Goal: Task Accomplishment & Management: Manage account settings

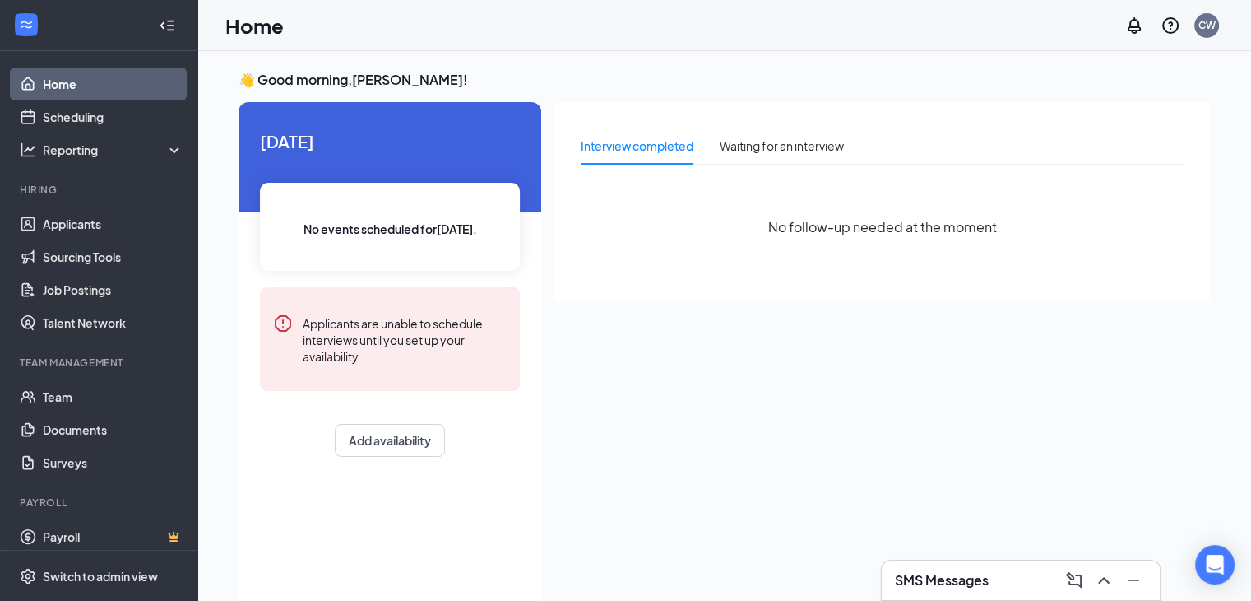
click at [1038, 571] on div "SMS Messages" at bounding box center [1021, 580] width 252 height 26
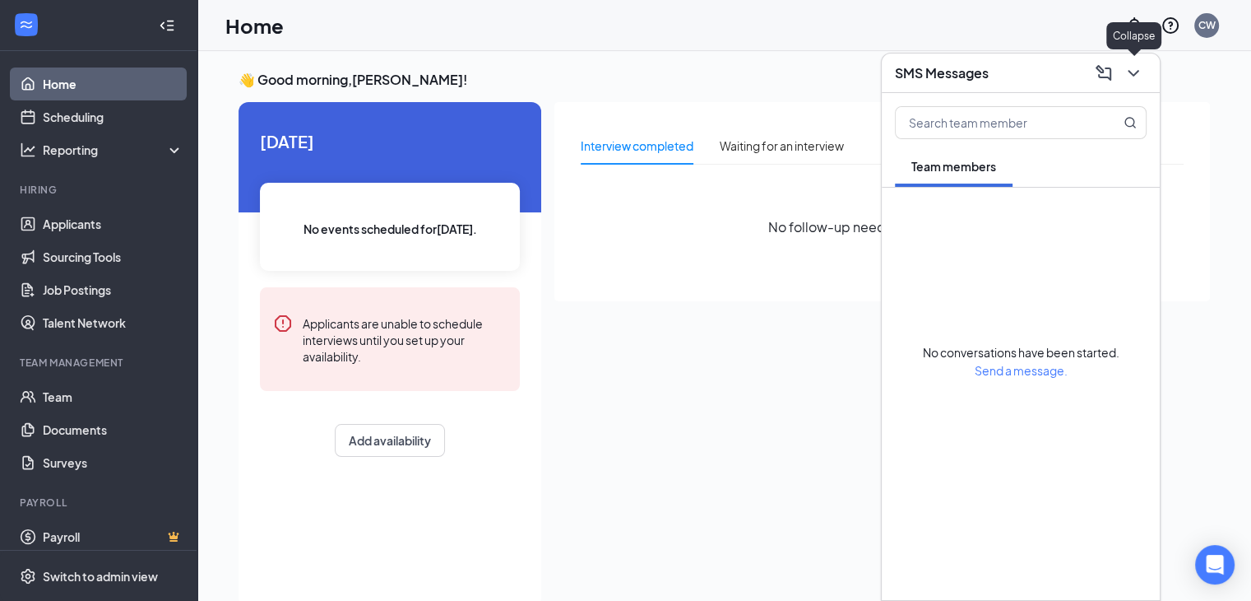
click at [1138, 77] on icon "ChevronDown" at bounding box center [1134, 73] width 20 height 20
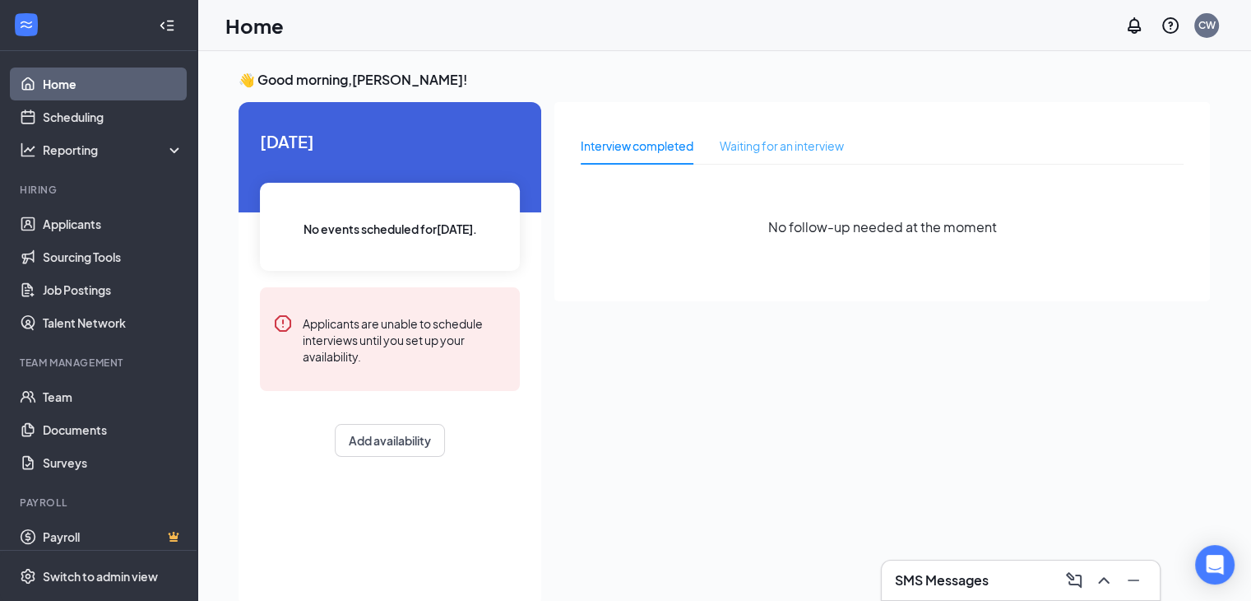
click at [813, 155] on div "Waiting for an interview" at bounding box center [782, 146] width 124 height 38
click at [619, 157] on div "Interview completed" at bounding box center [637, 146] width 113 height 38
click at [623, 145] on div "Interview completed" at bounding box center [637, 146] width 113 height 18
click at [59, 227] on link "Applicants" at bounding box center [113, 223] width 141 height 33
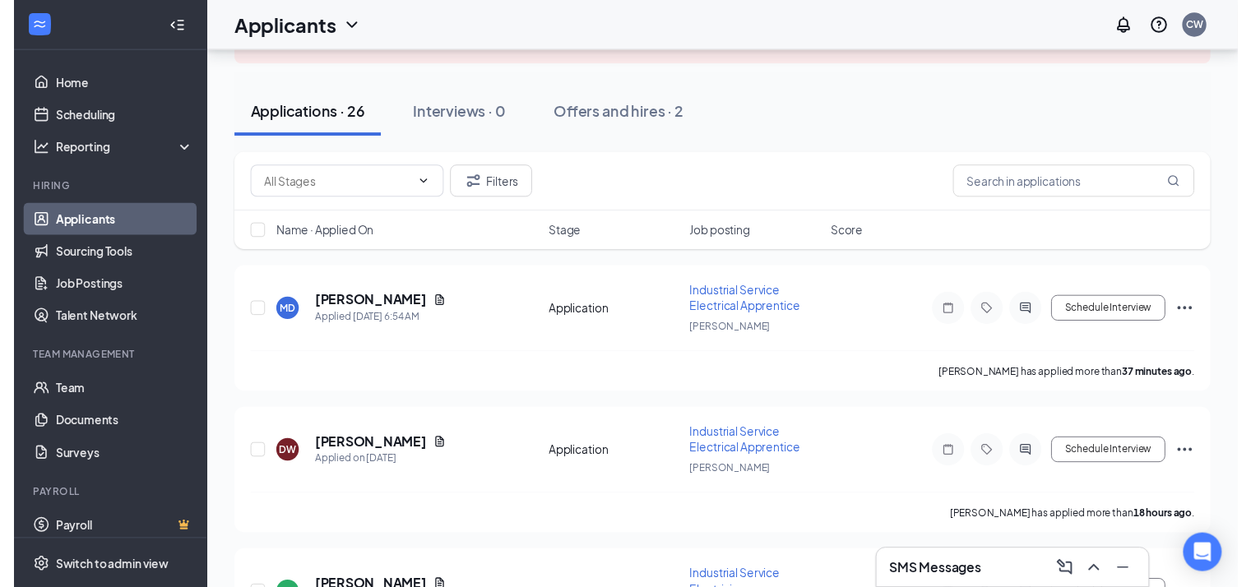
scroll to position [165, 0]
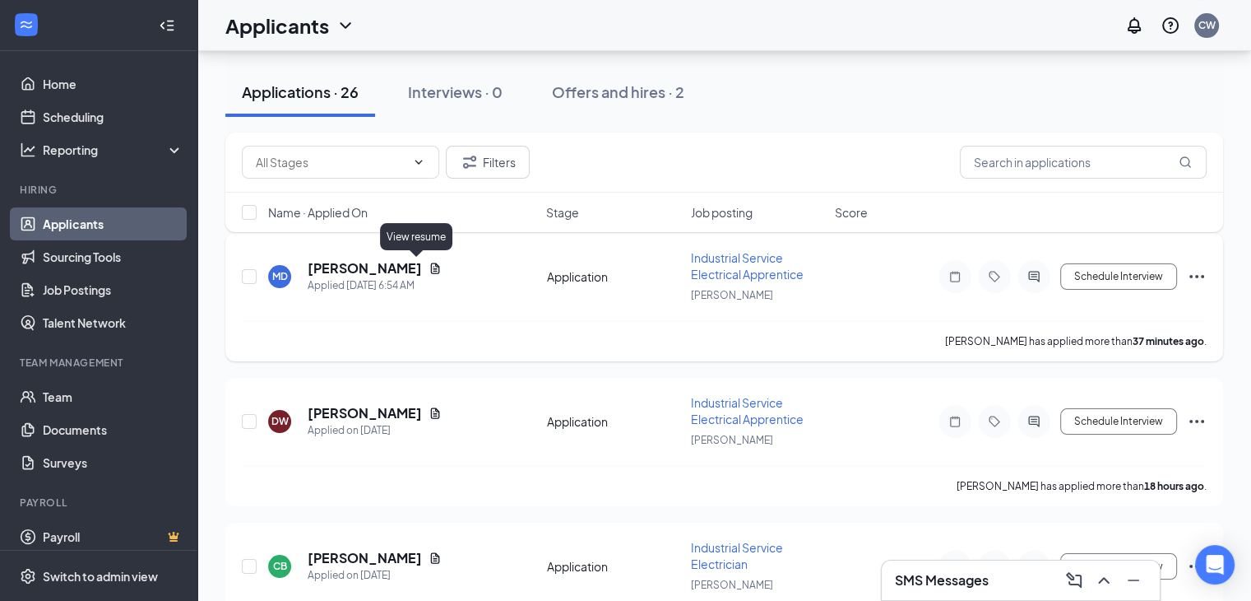
click at [431, 264] on icon "Document" at bounding box center [435, 267] width 9 height 11
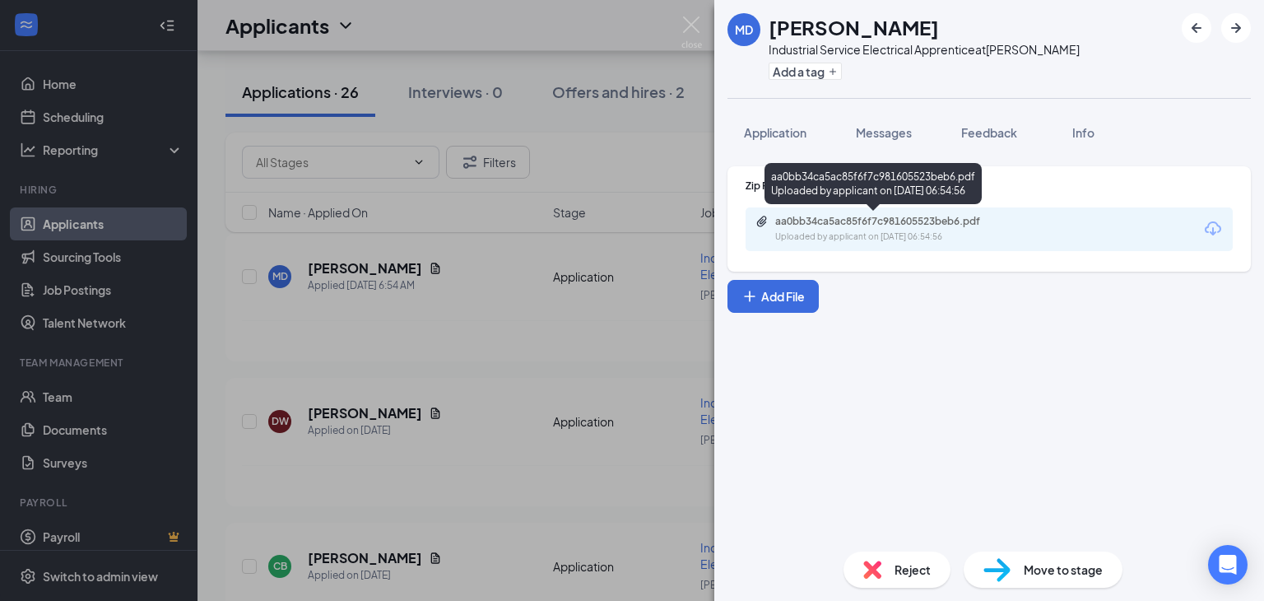
click at [807, 228] on div "aa0bb34ca5ac85f6f7c981605523beb6.pdf Uploaded by applicant on [DATE] 06:54:56" at bounding box center [888, 229] width 267 height 29
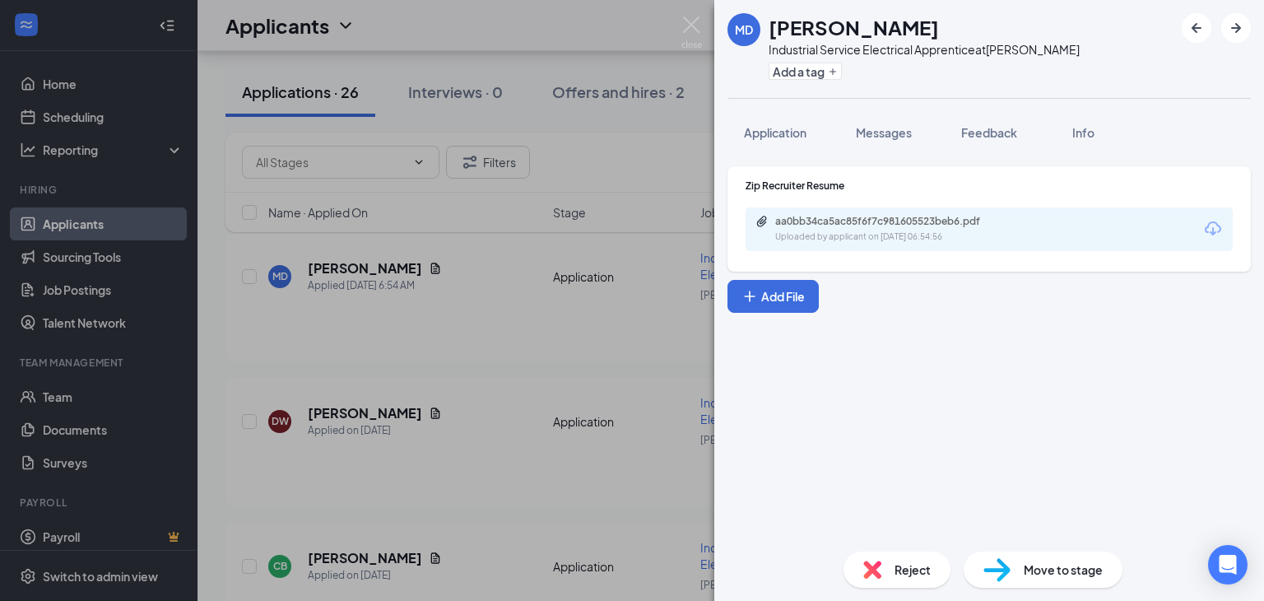
click at [245, 308] on div "MD [PERSON_NAME] Industrial Service Electrical Apprentice at [GEOGRAPHIC_DATA] …" at bounding box center [632, 300] width 1264 height 601
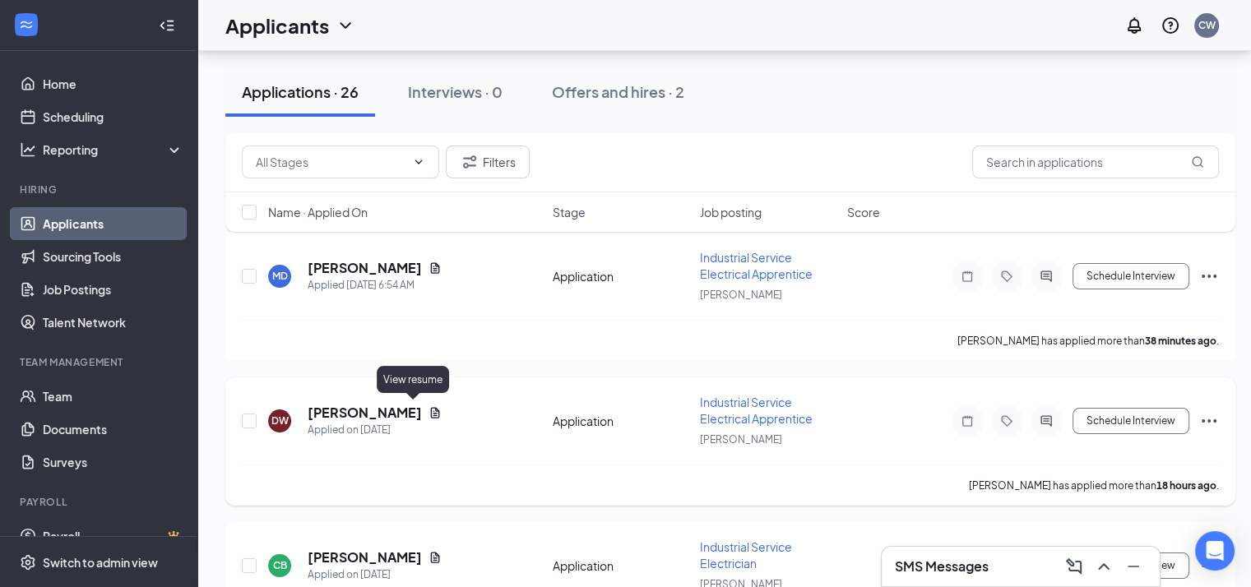
click at [429, 412] on icon "Document" at bounding box center [435, 412] width 13 height 13
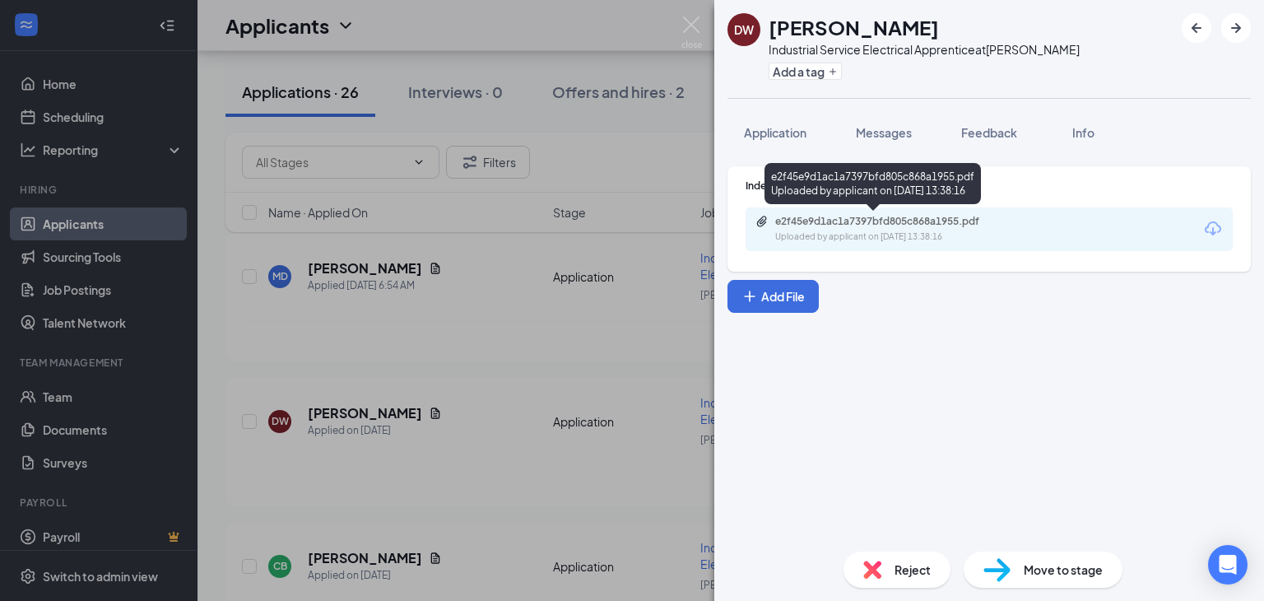
click at [807, 225] on div "e2f45e9d1ac1a7397bfd805c868a1955.pdf" at bounding box center [890, 221] width 230 height 13
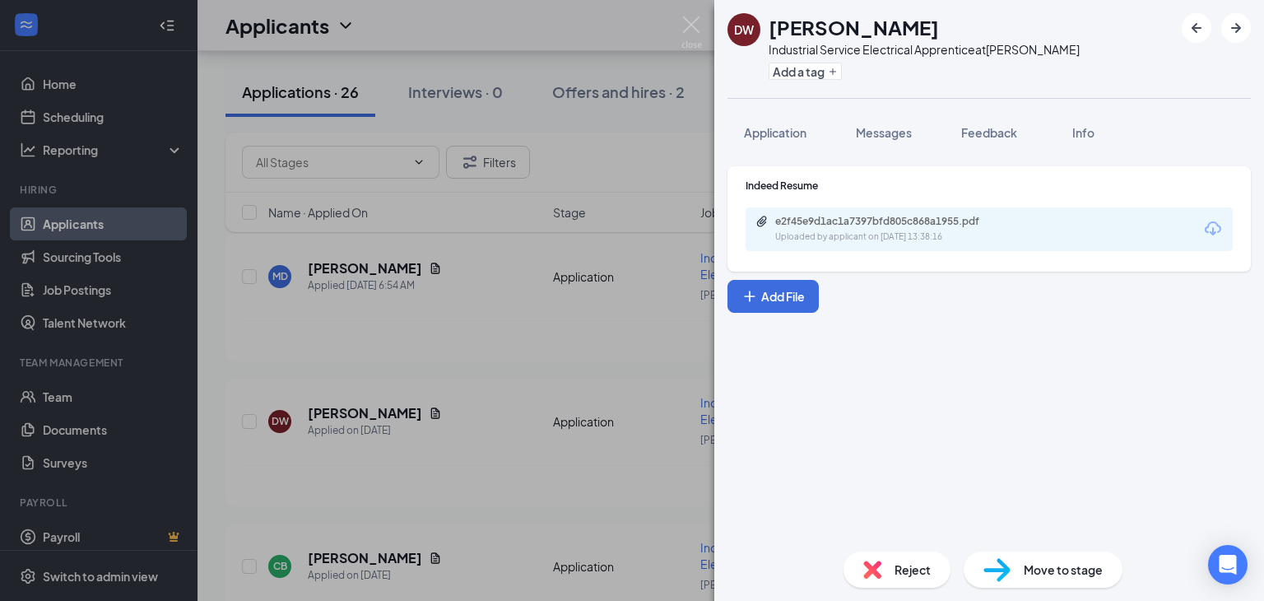
click at [505, 299] on div "DW [PERSON_NAME] Industrial Service Electrical Apprentice at [GEOGRAPHIC_DATA] …" at bounding box center [632, 300] width 1264 height 601
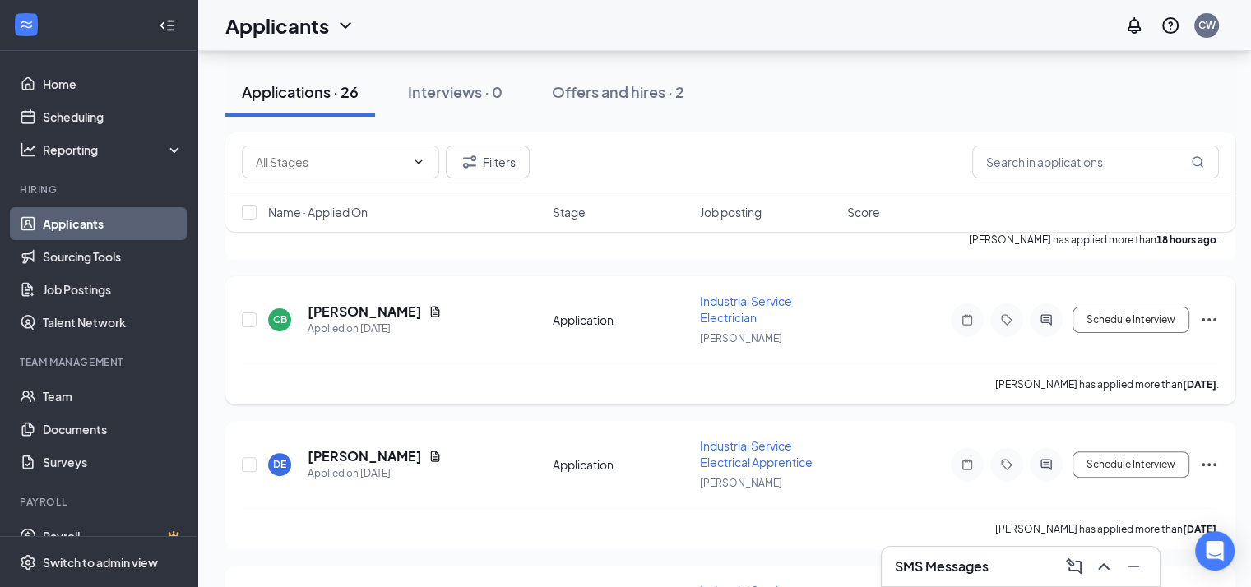
scroll to position [411, 0]
click at [437, 310] on icon "Document" at bounding box center [435, 310] width 13 height 13
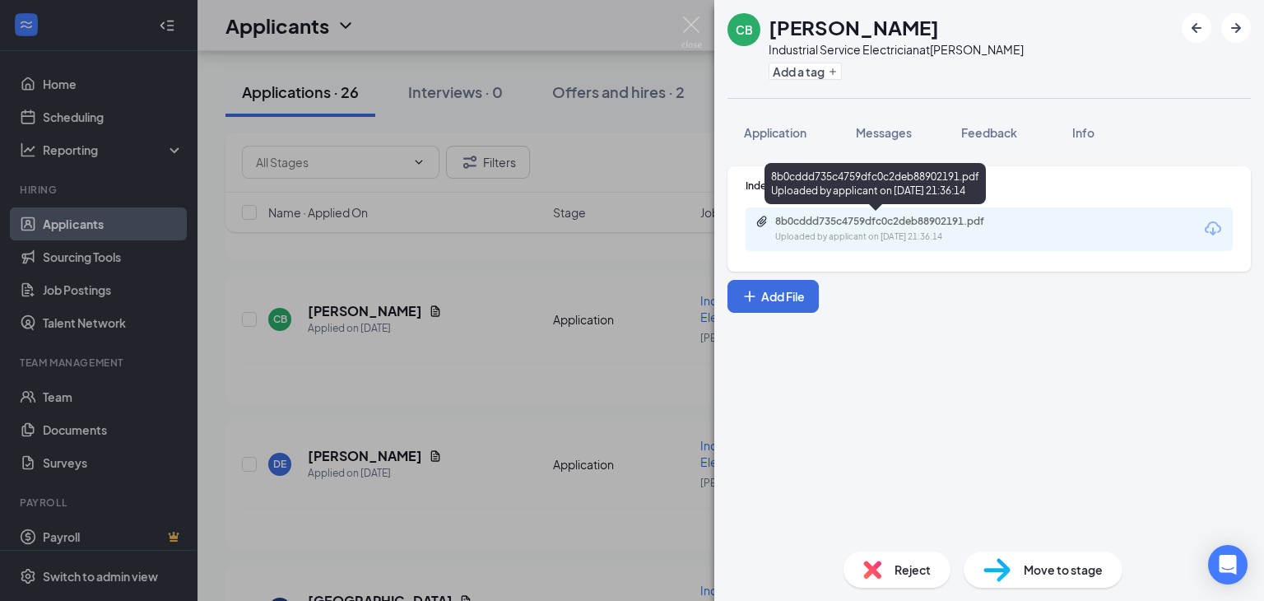
click at [783, 221] on div "8b0cddd735c4759dfc0c2deb88902191.pdf" at bounding box center [890, 221] width 230 height 13
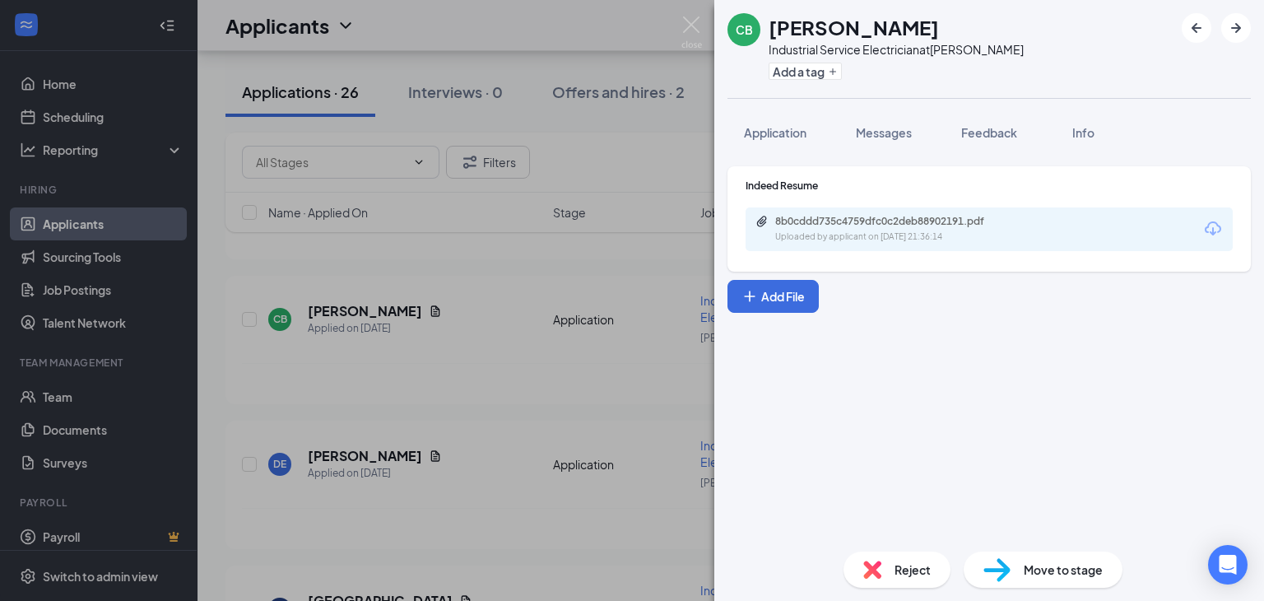
click at [428, 435] on div "CB [PERSON_NAME] Industrial Service Electrician at [GEOGRAPHIC_DATA] Add a tag …" at bounding box center [632, 300] width 1264 height 601
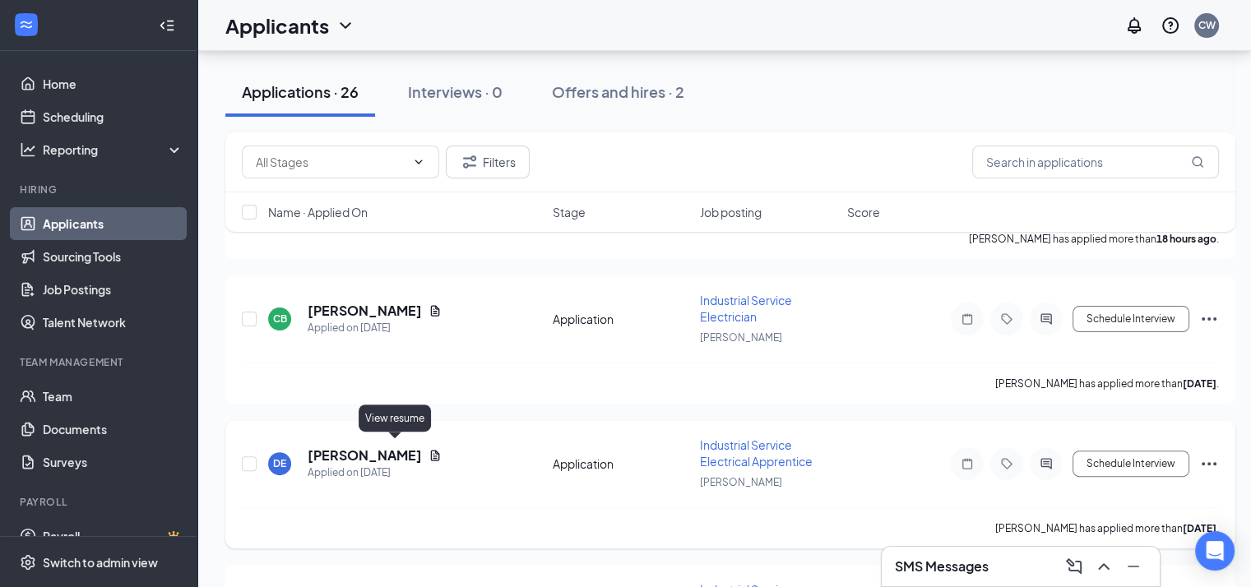
click at [429, 450] on icon "Document" at bounding box center [435, 455] width 13 height 13
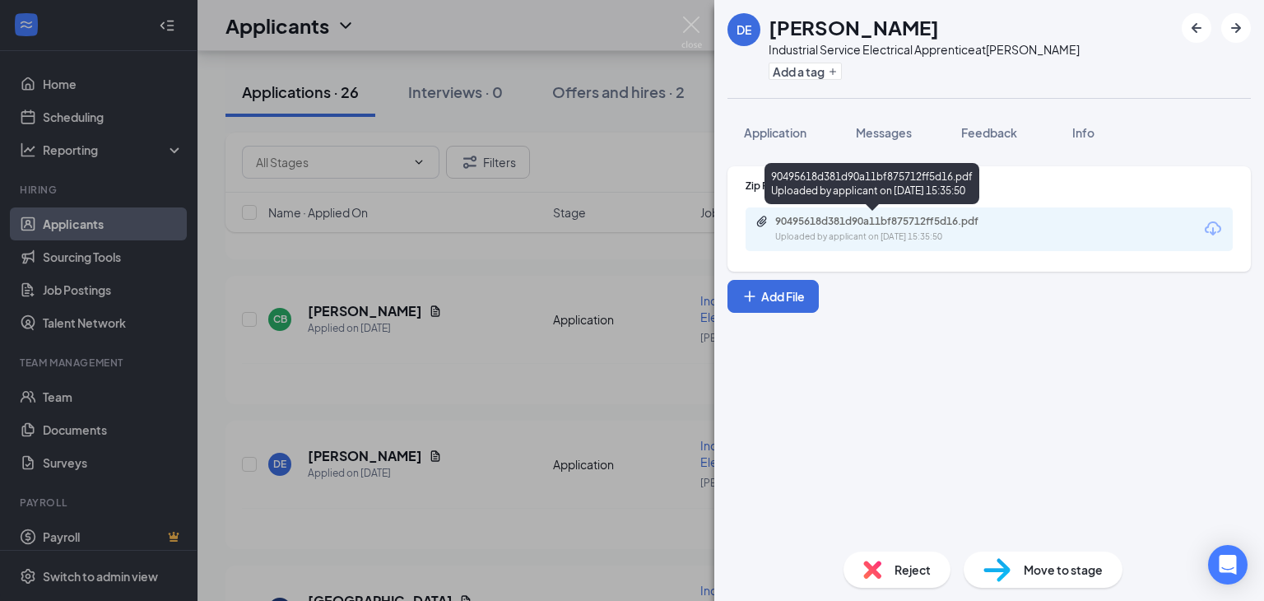
click at [883, 226] on div "90495618d381d90a11bf875712ff5d16.pdf" at bounding box center [890, 221] width 230 height 13
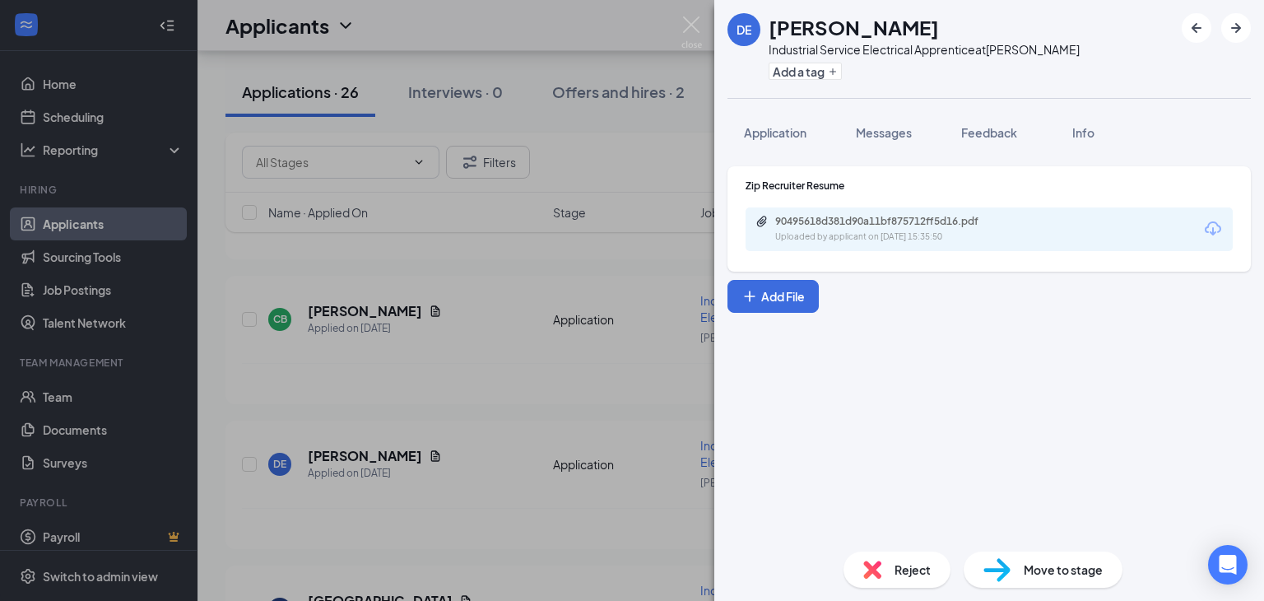
click at [434, 433] on div "[PERSON_NAME] Even Industrial Service Electrical Apprentice at [GEOGRAPHIC_DATA…" at bounding box center [632, 300] width 1264 height 601
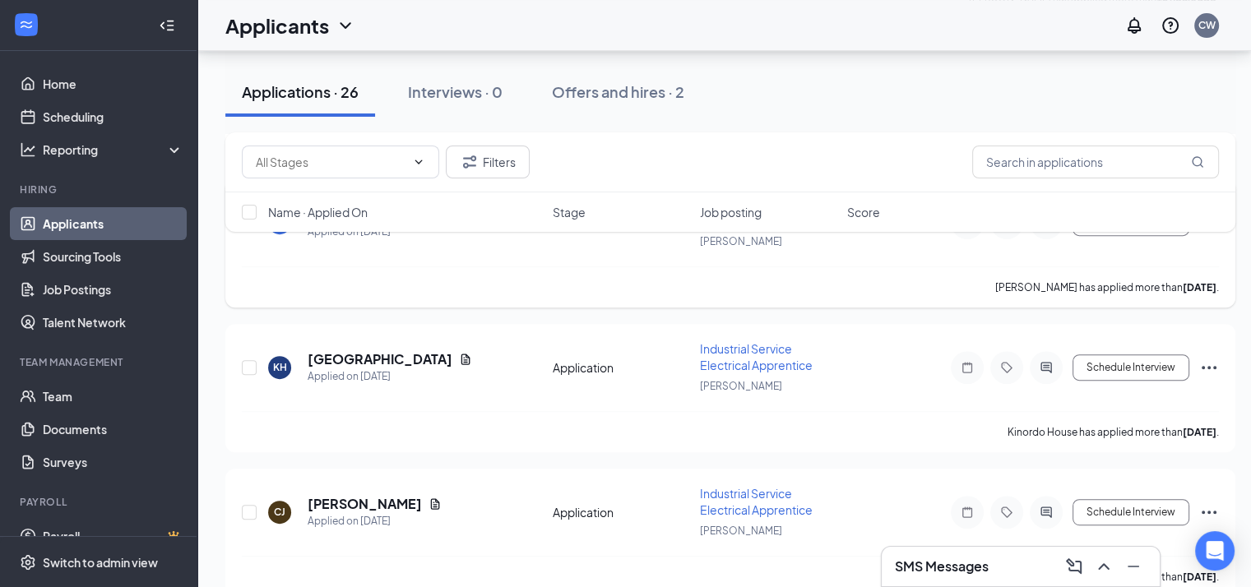
scroll to position [658, 0]
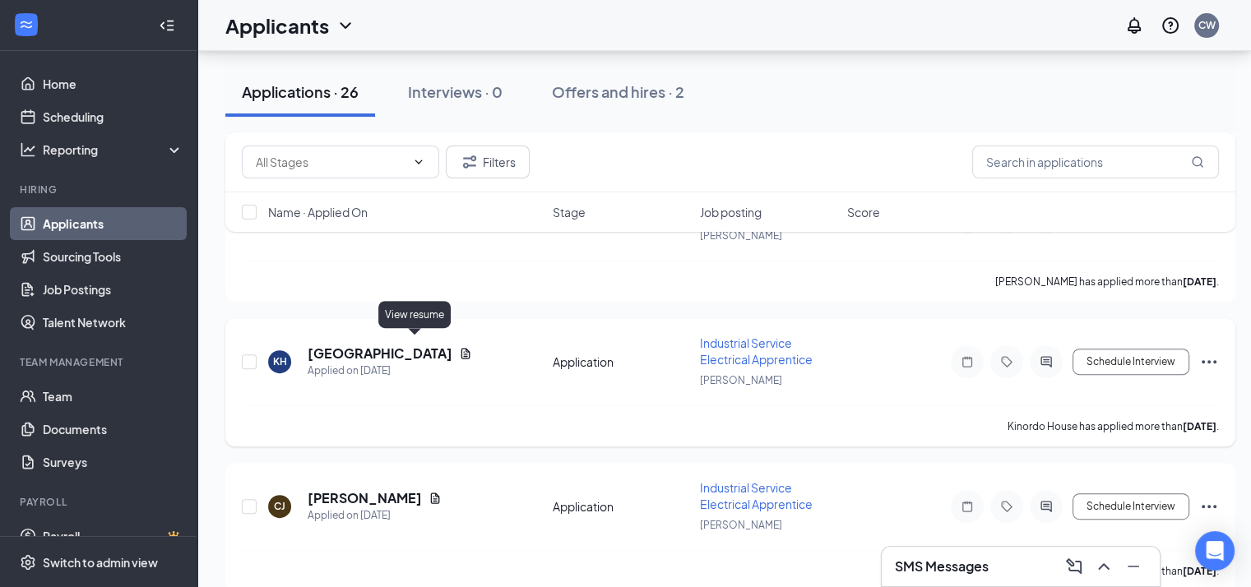
click at [461, 348] on icon "Document" at bounding box center [465, 353] width 9 height 11
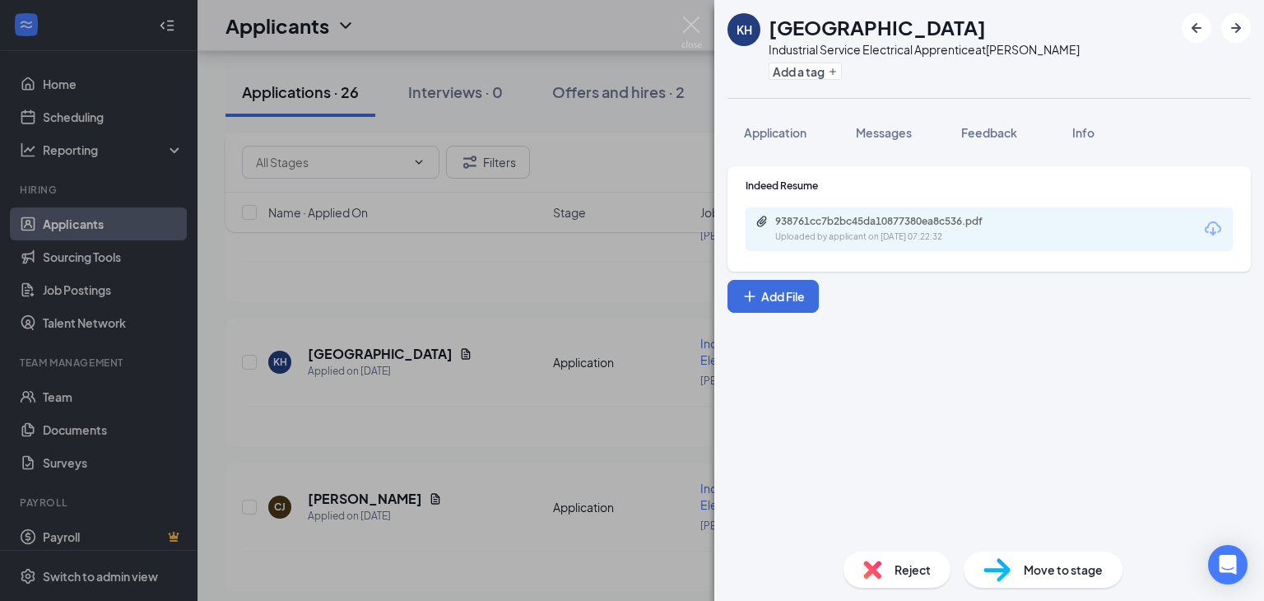
click at [549, 395] on div "KH Kinordo House Industrial Service Electrical Apprentice at [GEOGRAPHIC_DATA] …" at bounding box center [632, 300] width 1264 height 601
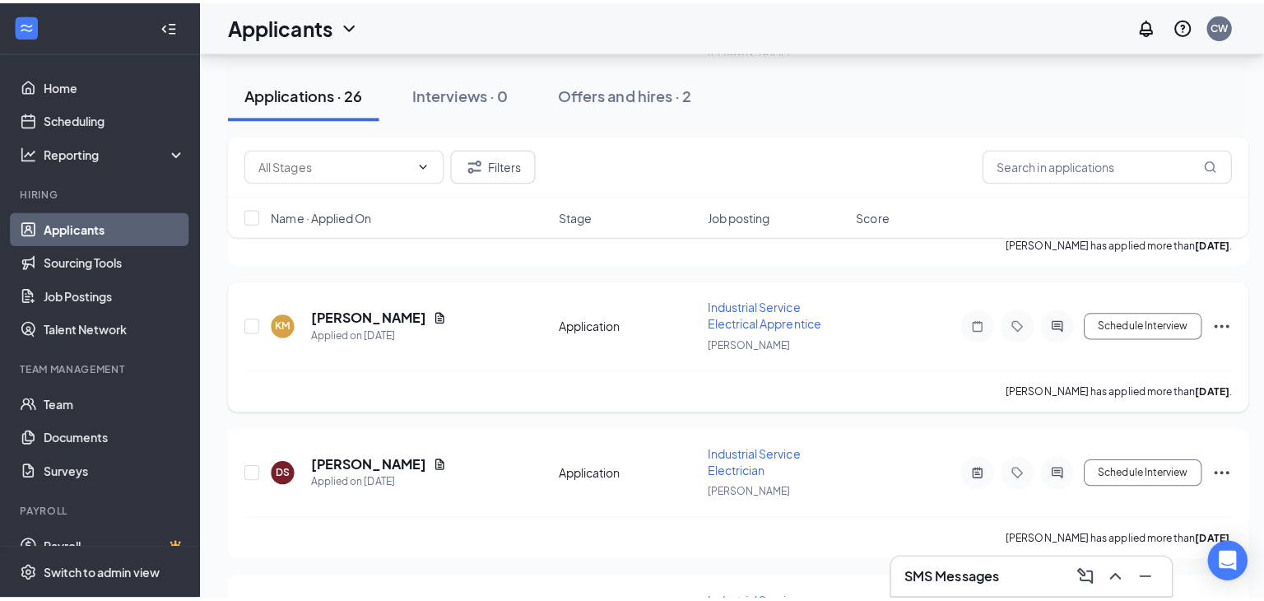
scroll to position [1316, 0]
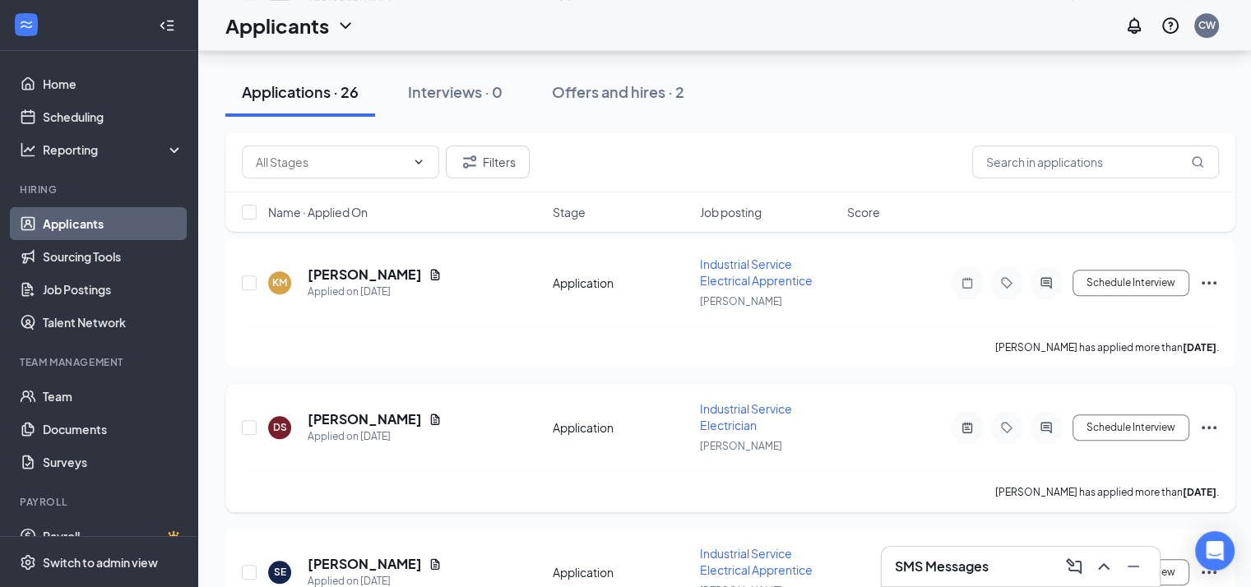
click at [408, 410] on div "DS [PERSON_NAME] Applied on [DATE]" at bounding box center [405, 427] width 275 height 35
click at [429, 413] on icon "Document" at bounding box center [435, 419] width 13 height 13
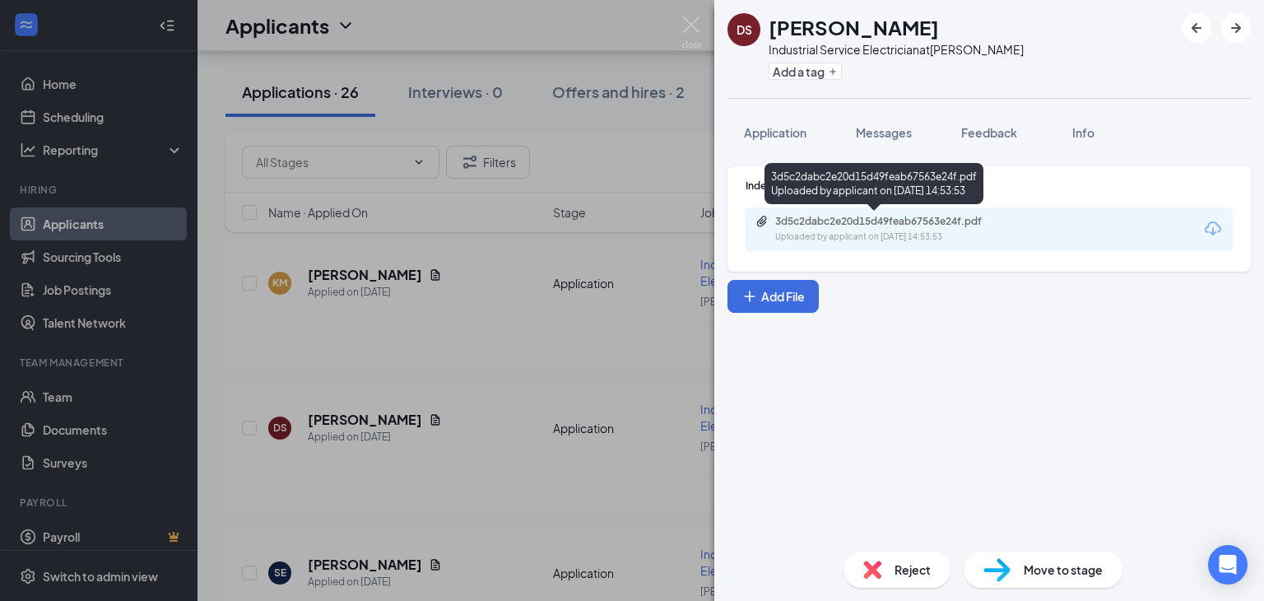
click at [925, 237] on div "Uploaded by applicant on [DATE] 14:53:53" at bounding box center [898, 236] width 247 height 13
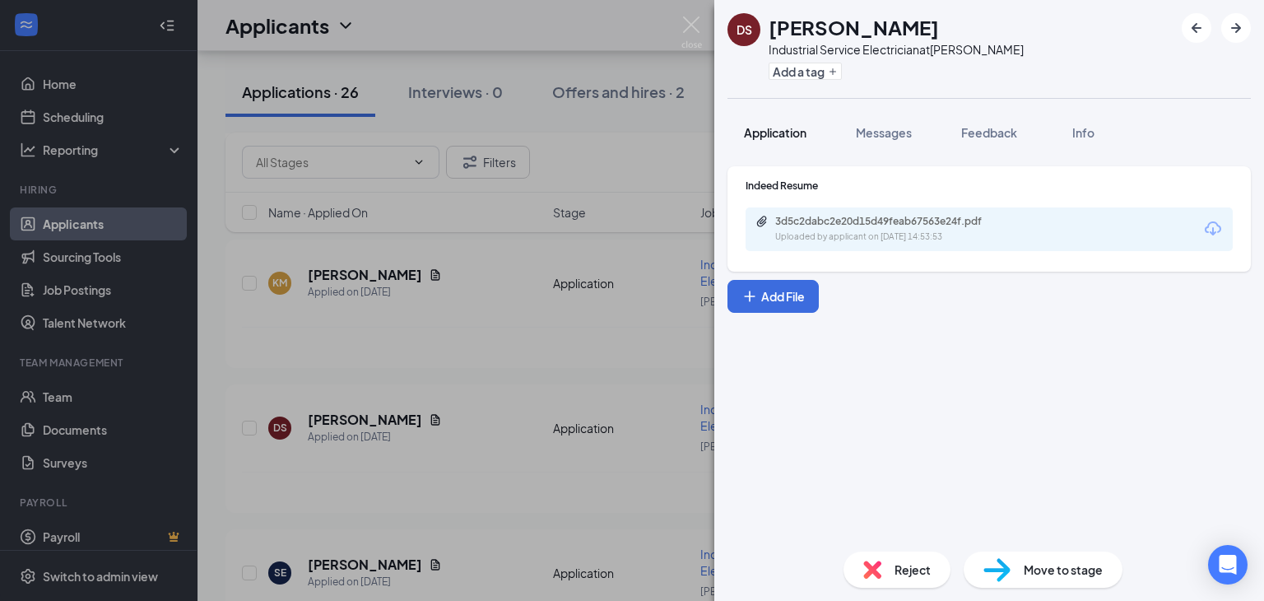
click at [785, 132] on span "Application" at bounding box center [775, 132] width 63 height 15
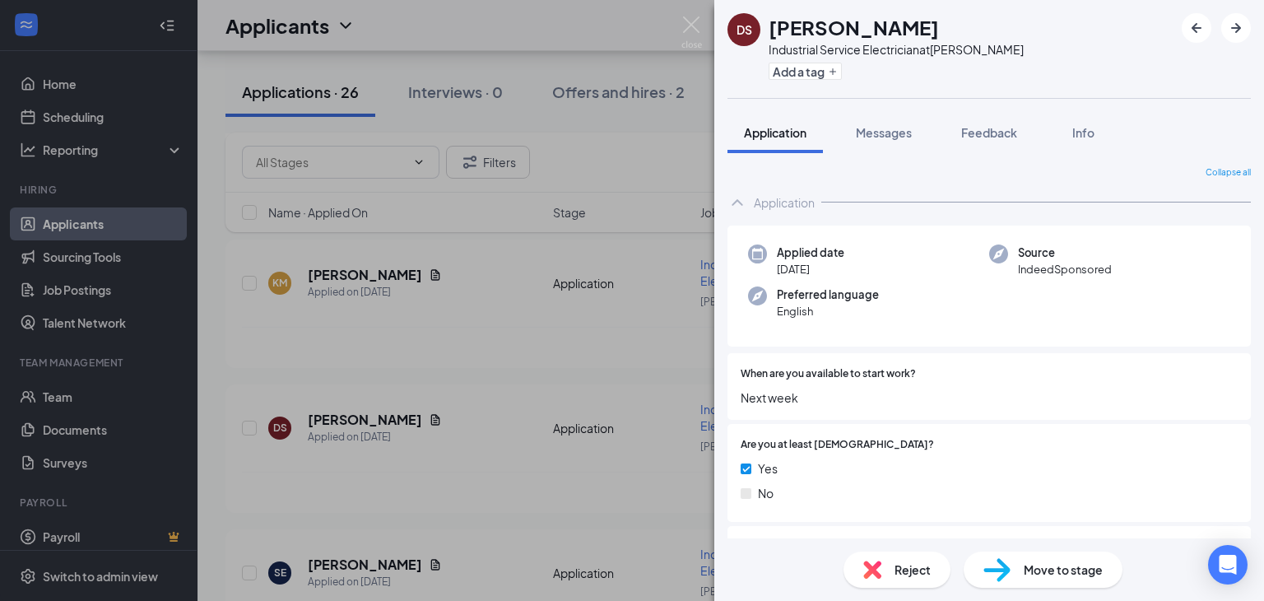
click at [660, 239] on div "DS [PERSON_NAME] Industrial Service Electrician at [GEOGRAPHIC_DATA] Add a tag …" at bounding box center [632, 300] width 1264 height 601
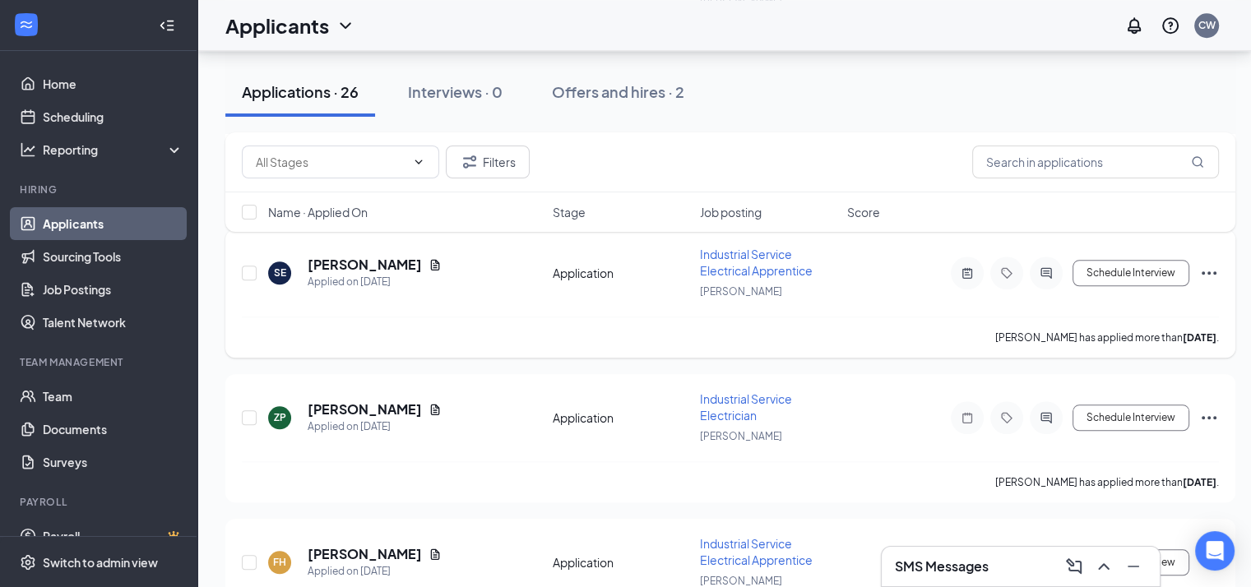
scroll to position [1645, 0]
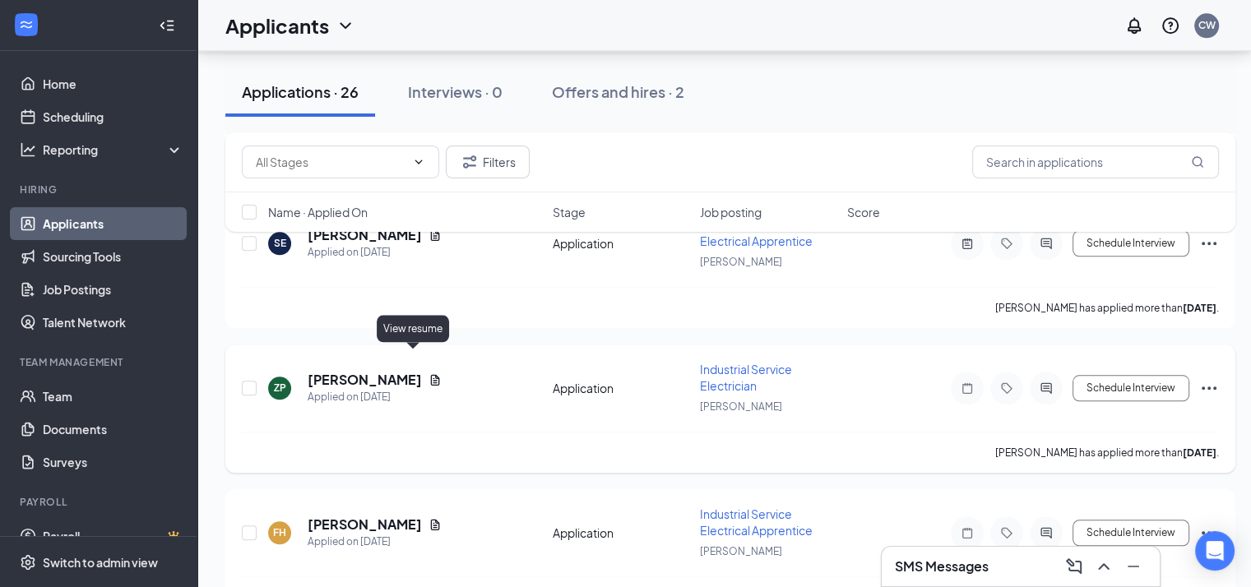
click at [431, 374] on icon "Document" at bounding box center [435, 379] width 9 height 11
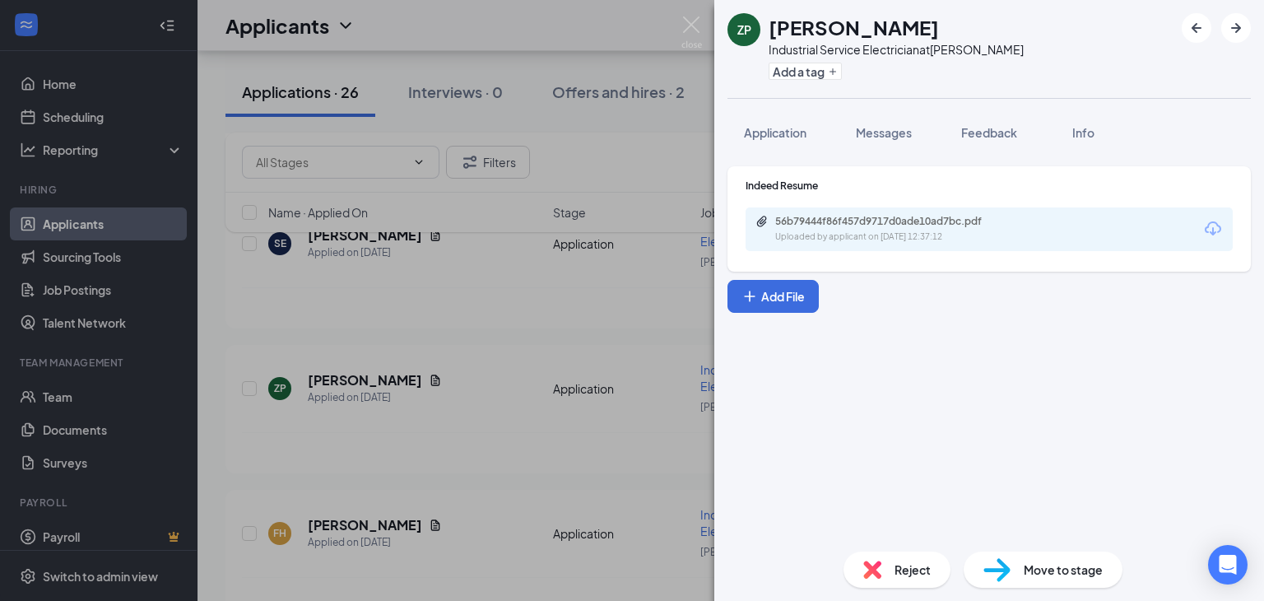
click at [848, 244] on div "56b79444f86f457d9717d0ade10ad7bc.pdf Uploaded by applicant on [DATE] 12:37:12" at bounding box center [988, 229] width 487 height 44
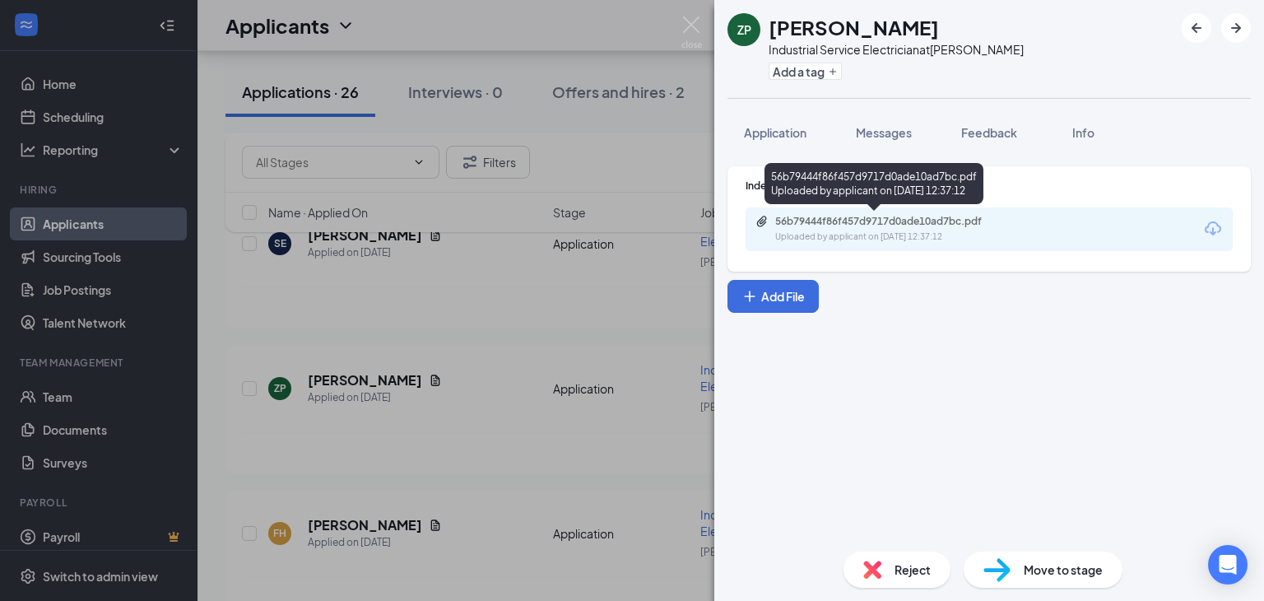
click at [852, 218] on div "56b79444f86f457d9717d0ade10ad7bc.pdf" at bounding box center [890, 221] width 230 height 13
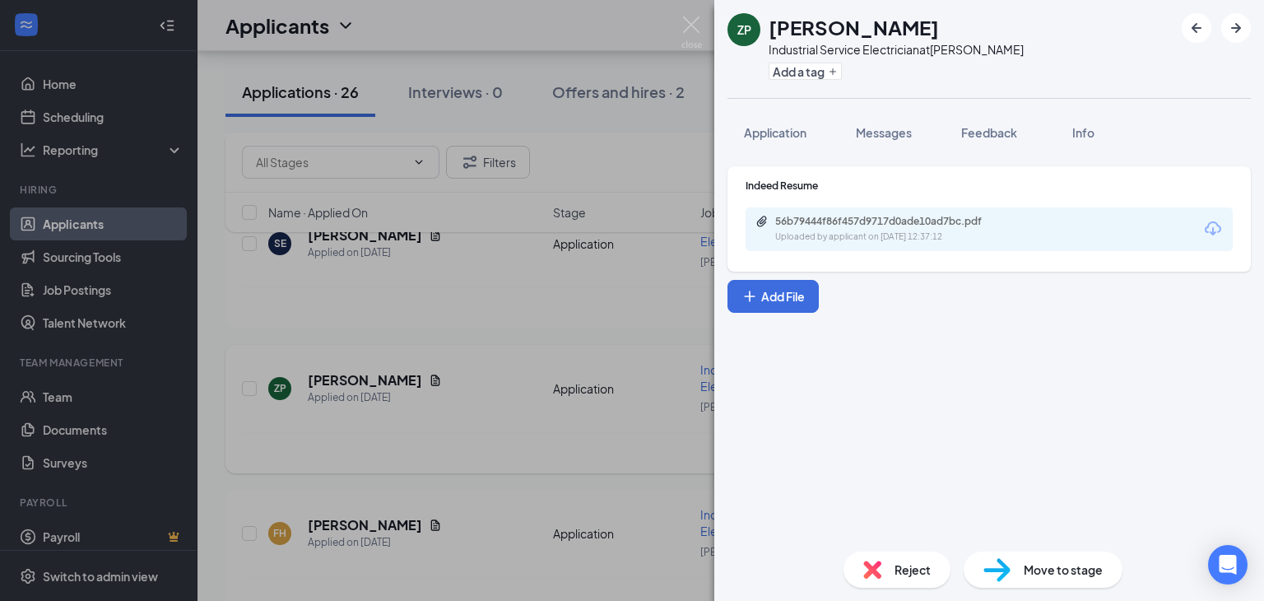
click at [503, 426] on div "ZP [PERSON_NAME] Industrial Service Electrician at [GEOGRAPHIC_DATA] Add a tag …" at bounding box center [632, 300] width 1264 height 601
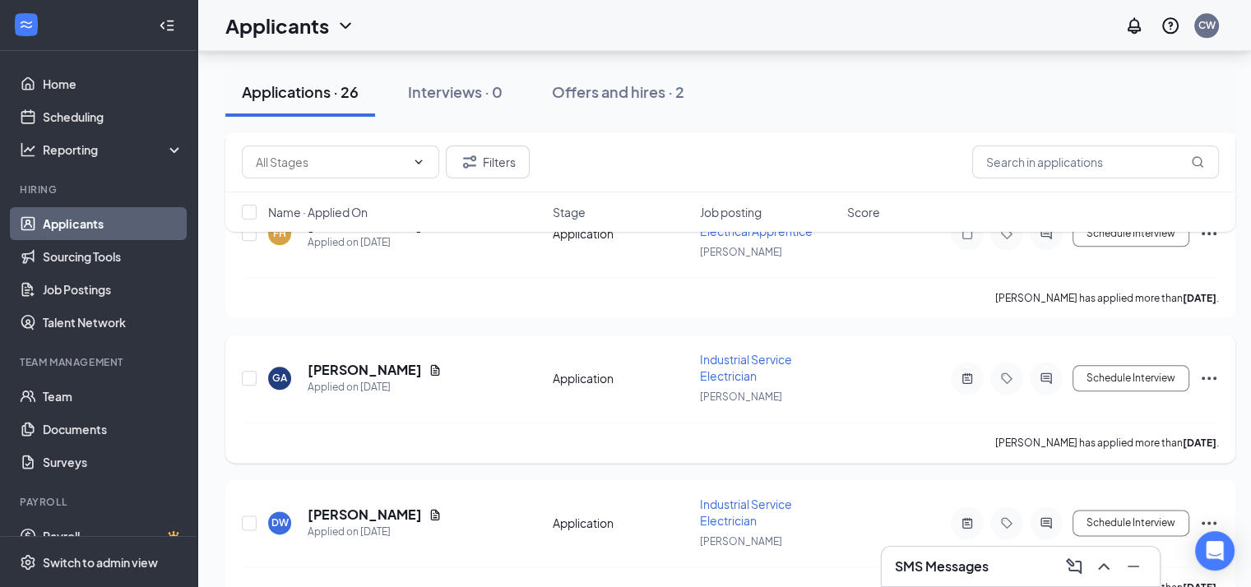
scroll to position [1974, 0]
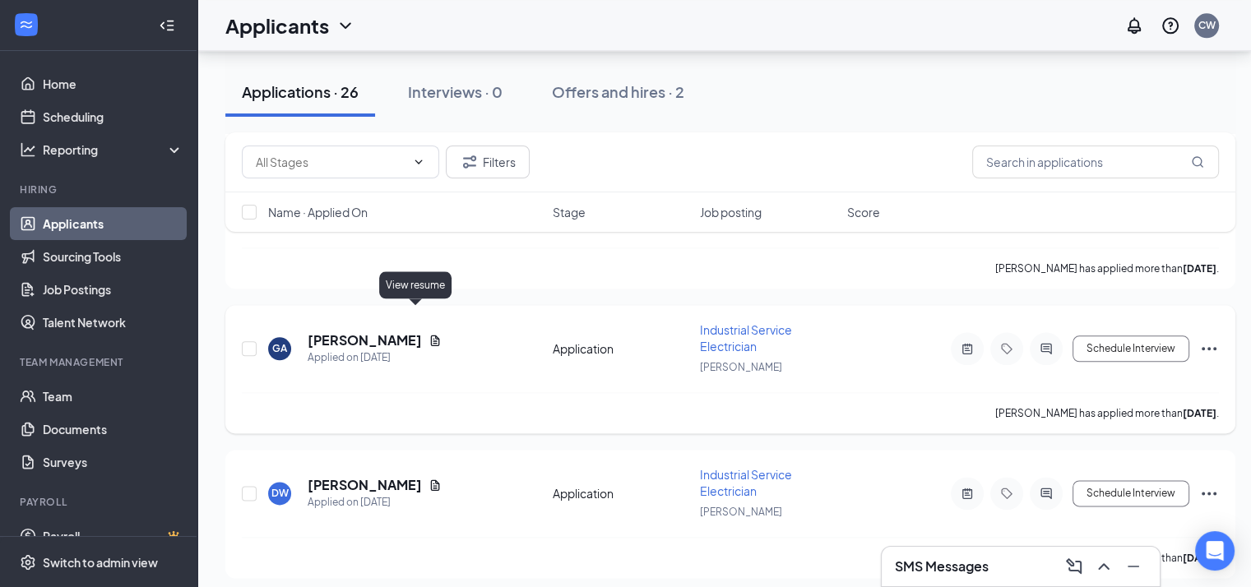
click at [429, 334] on icon "Document" at bounding box center [435, 340] width 13 height 13
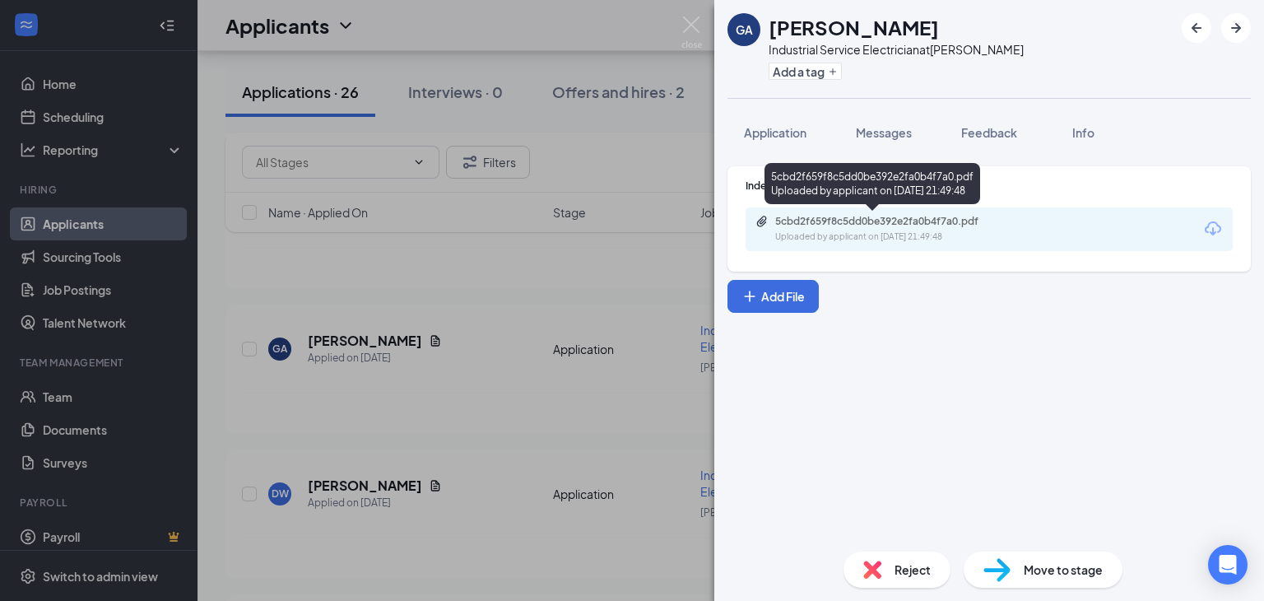
click at [817, 232] on div "Uploaded by applicant on [DATE] 21:49:48" at bounding box center [898, 236] width 247 height 13
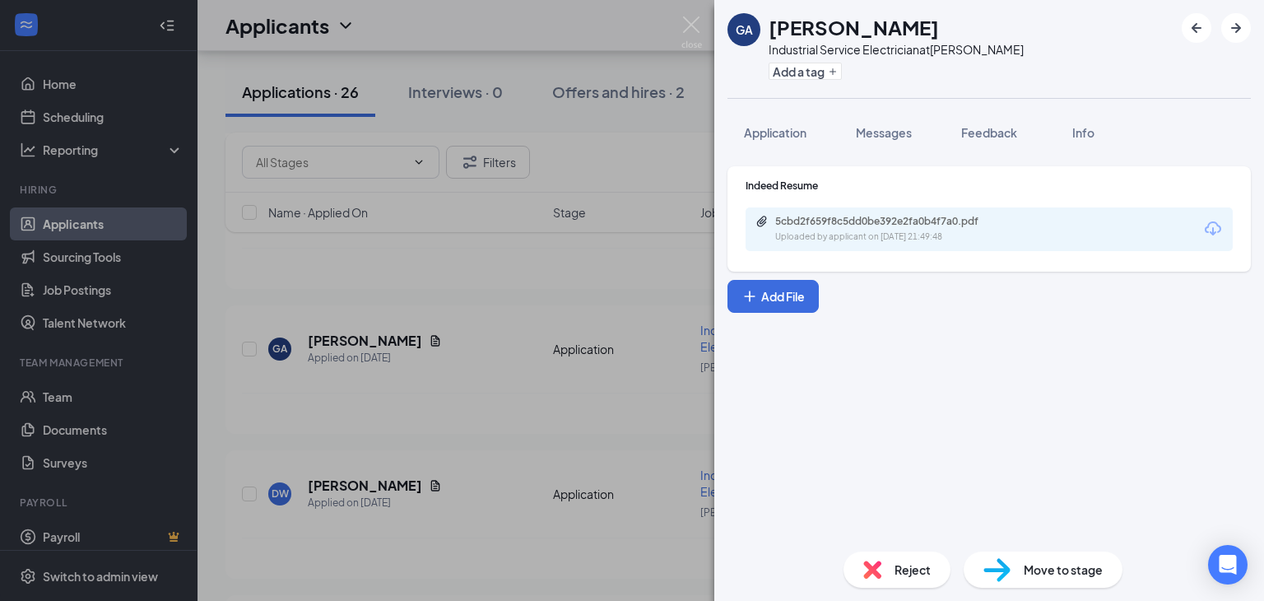
click at [460, 412] on div "GA [PERSON_NAME] Industrial Service Electrician at [GEOGRAPHIC_DATA] Add a tag …" at bounding box center [632, 300] width 1264 height 601
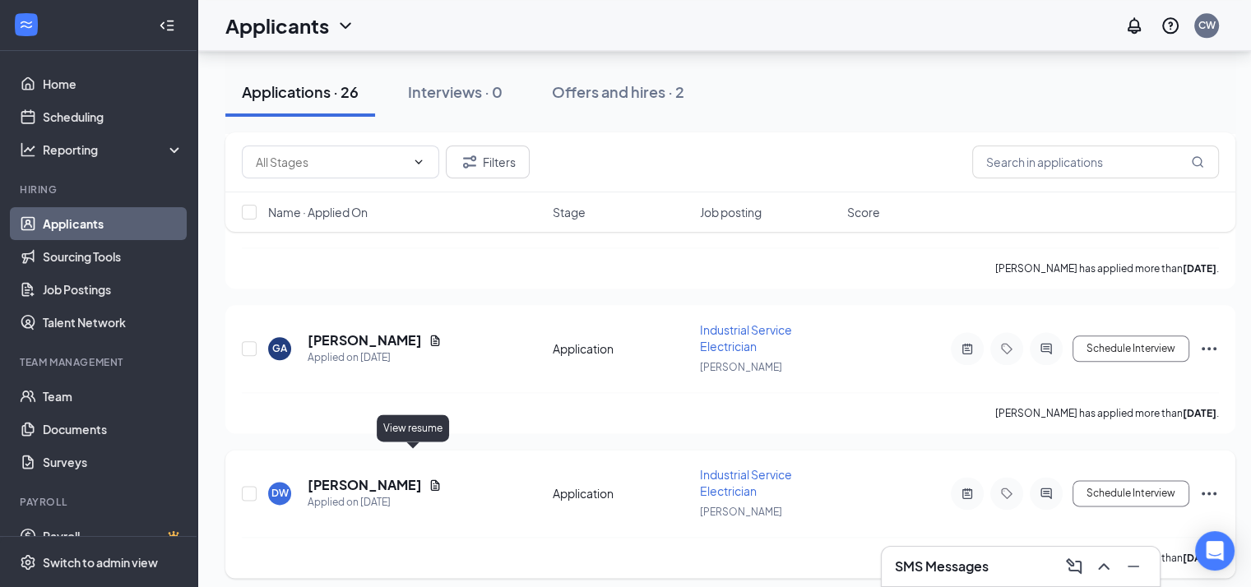
click at [429, 479] on icon "Document" at bounding box center [435, 485] width 13 height 13
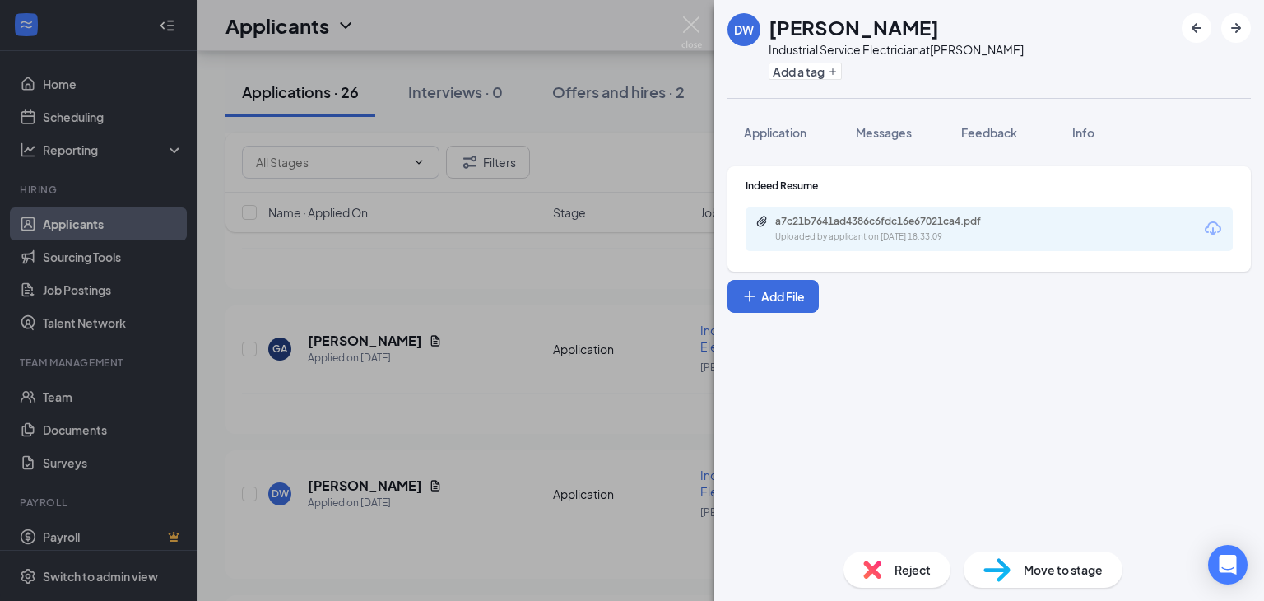
click at [826, 244] on div "a7c21b7641ad4386c6fdc16e67021ca4.pdf Uploaded by applicant on [DATE] 18:33:09" at bounding box center [988, 229] width 487 height 44
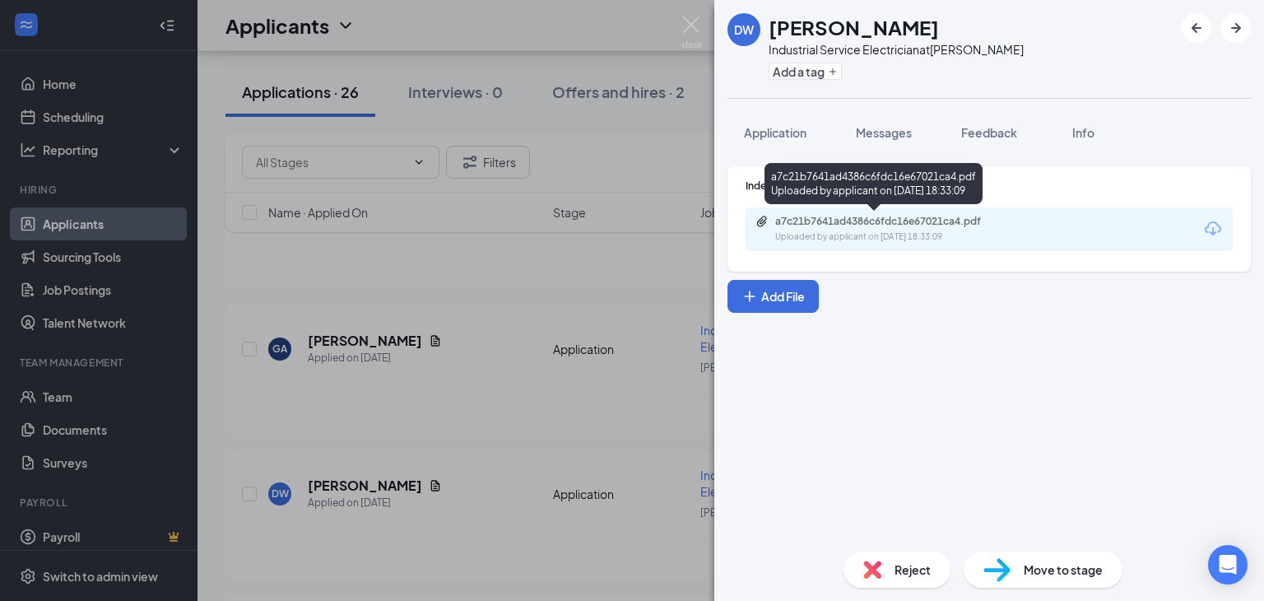
click at [828, 234] on div "Uploaded by applicant on [DATE] 18:33:09" at bounding box center [898, 236] width 247 height 13
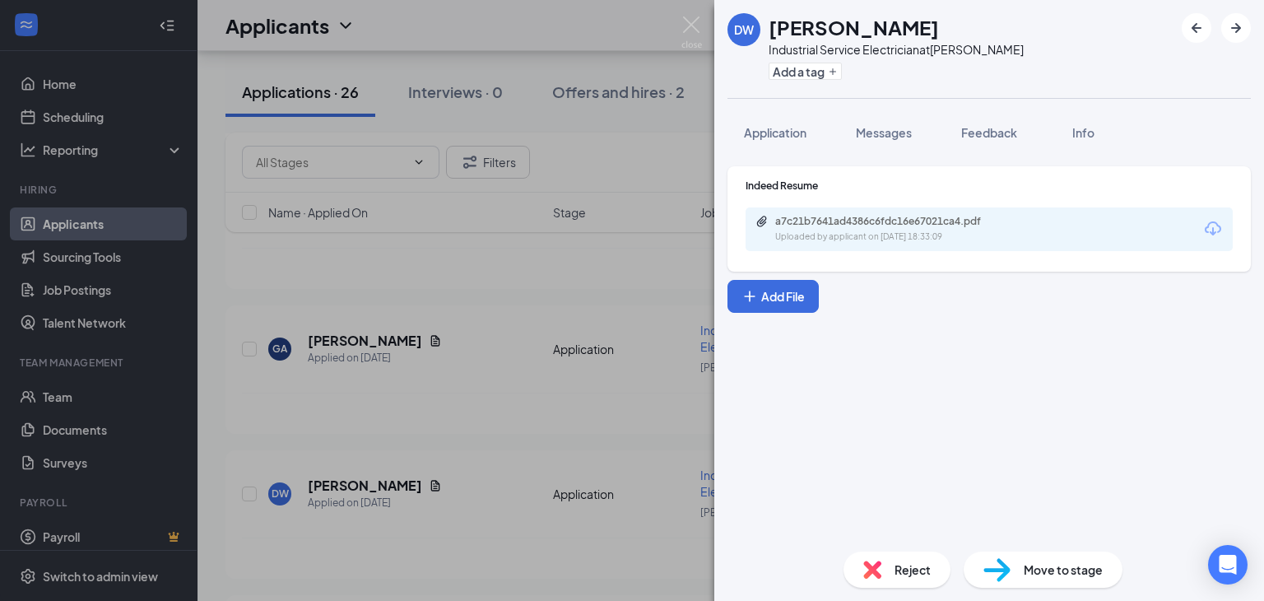
click at [554, 295] on div "DW [PERSON_NAME] Industrial Service Electrician at [GEOGRAPHIC_DATA] Add a tag …" at bounding box center [632, 300] width 1264 height 601
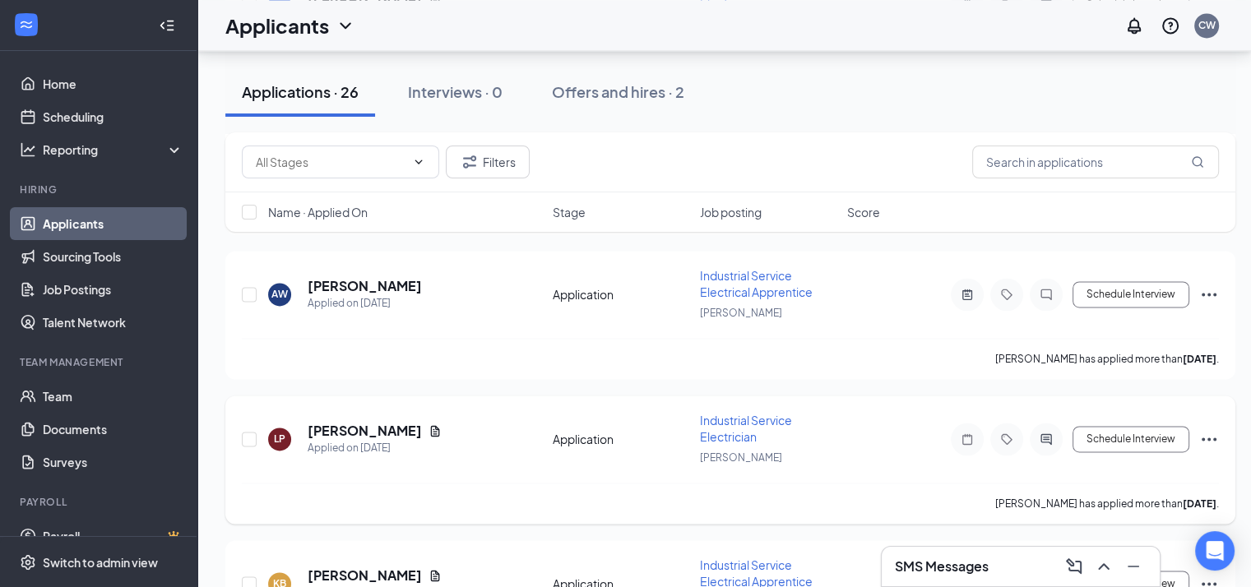
scroll to position [2468, 0]
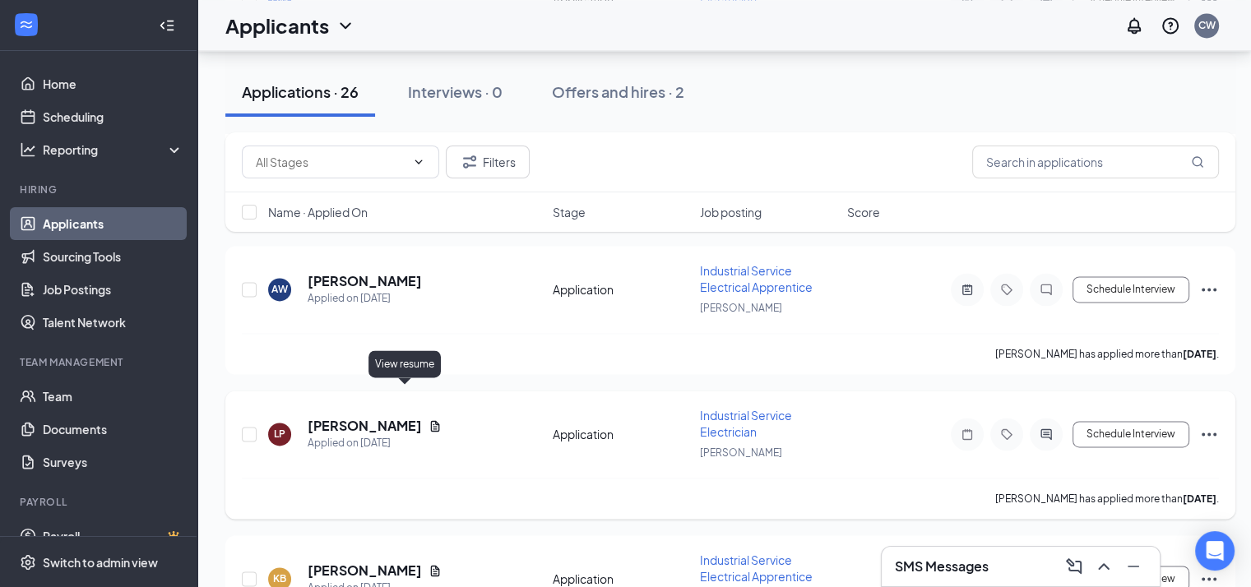
click at [429, 420] on icon "Document" at bounding box center [435, 426] width 13 height 13
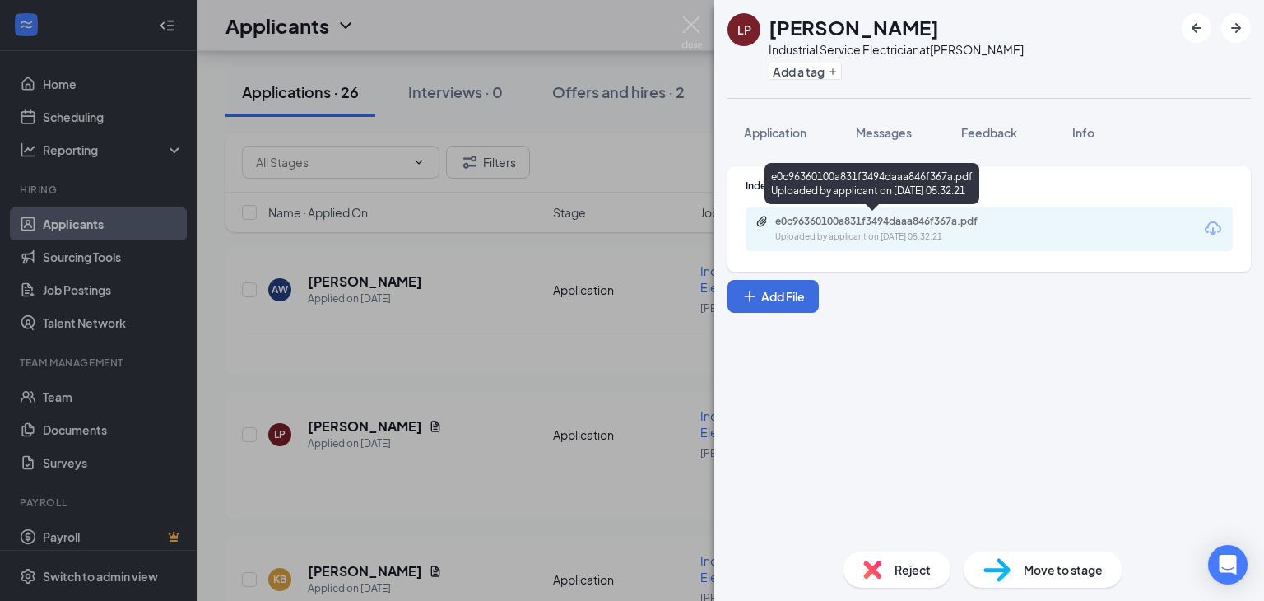
click at [809, 218] on div "e0c96360100a831f3494daaa846f367a.pdf" at bounding box center [890, 221] width 230 height 13
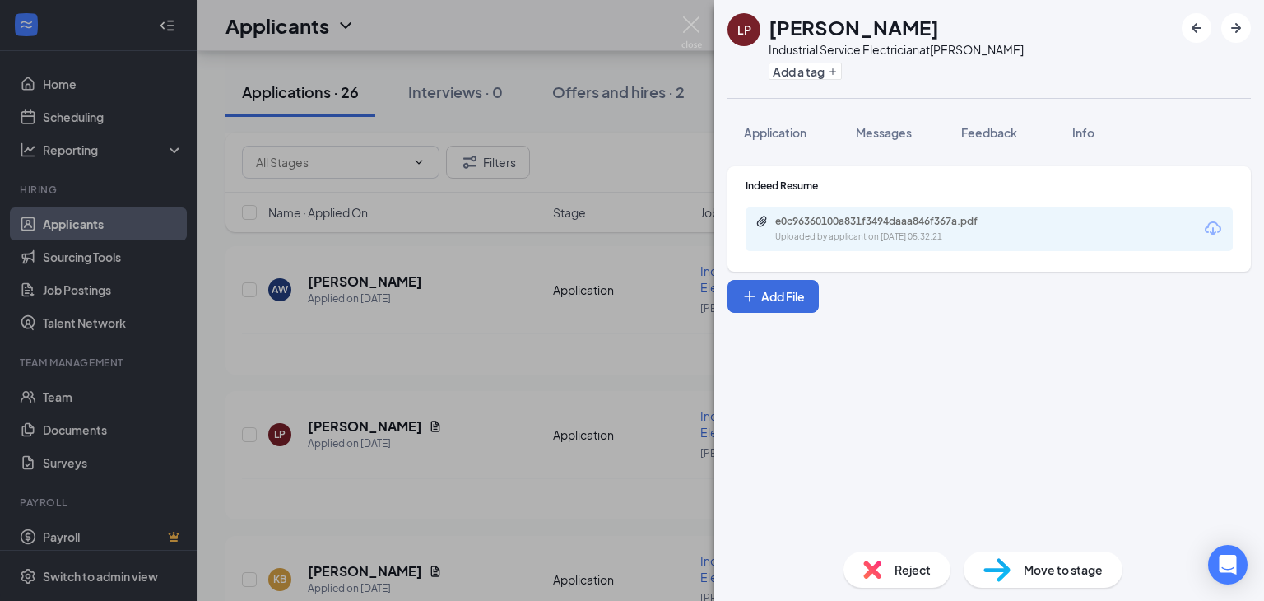
click at [488, 406] on div "LP [PERSON_NAME] Industrial Service Electrician at [GEOGRAPHIC_DATA] Add a tag …" at bounding box center [632, 300] width 1264 height 601
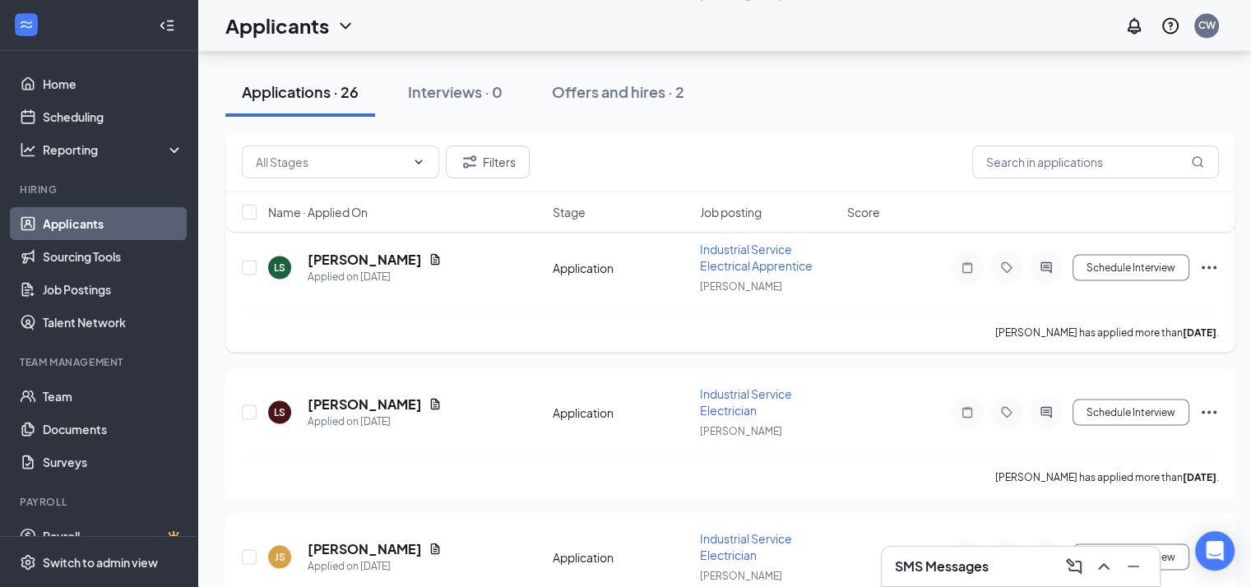
scroll to position [2961, 0]
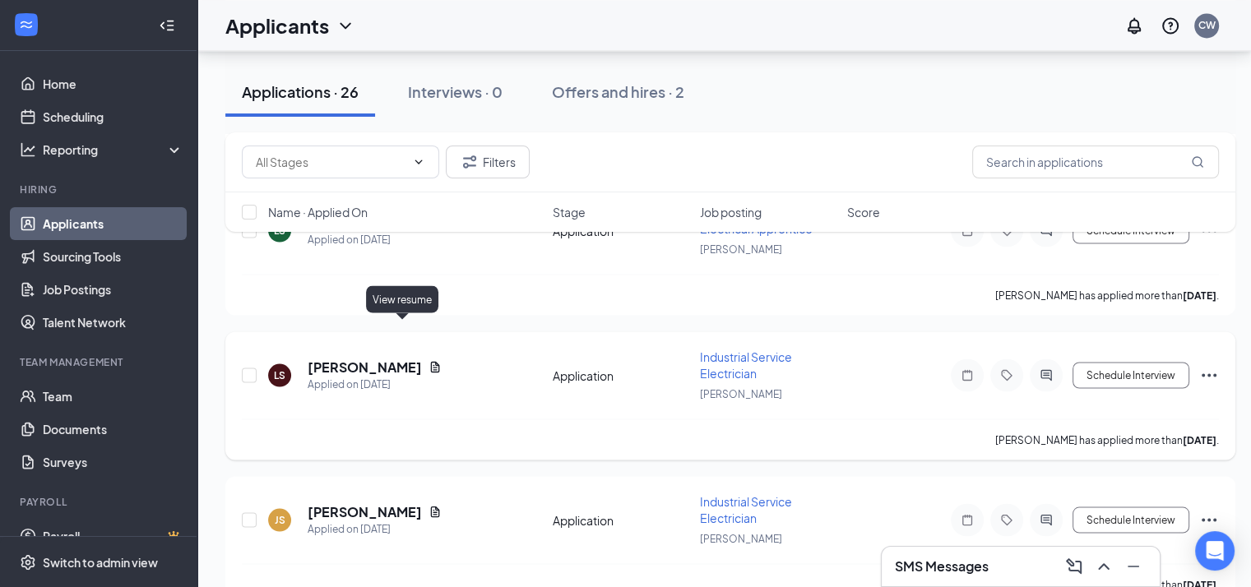
click at [429, 360] on icon "Document" at bounding box center [435, 366] width 13 height 13
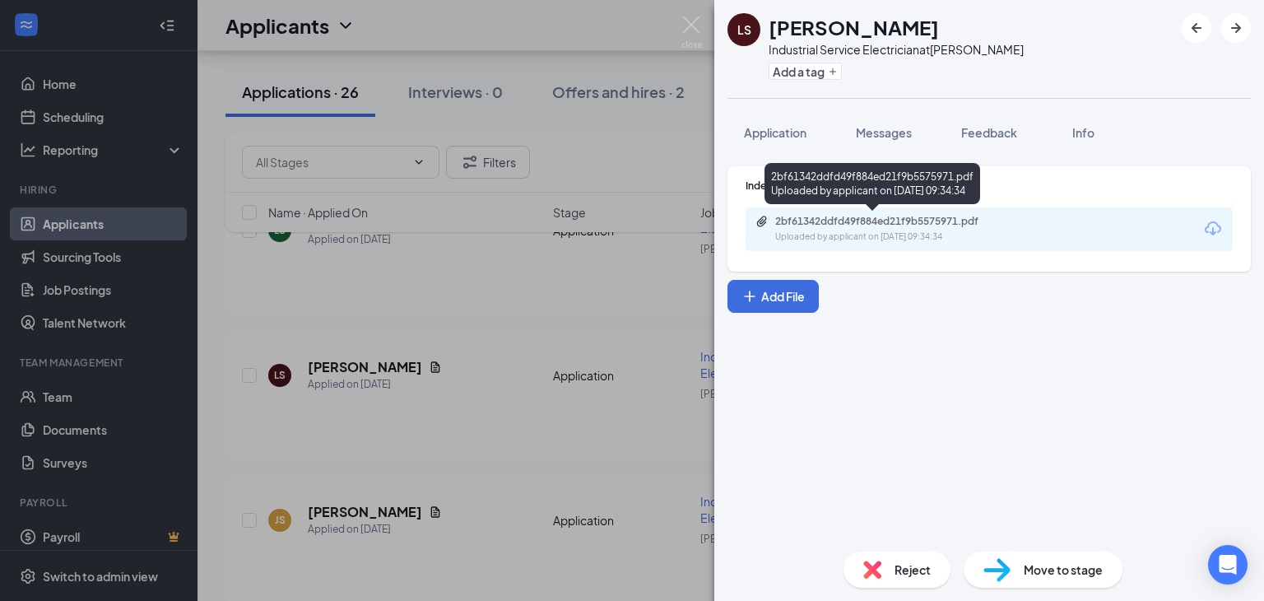
click at [823, 234] on div "Uploaded by applicant on [DATE] 09:34:34" at bounding box center [898, 236] width 247 height 13
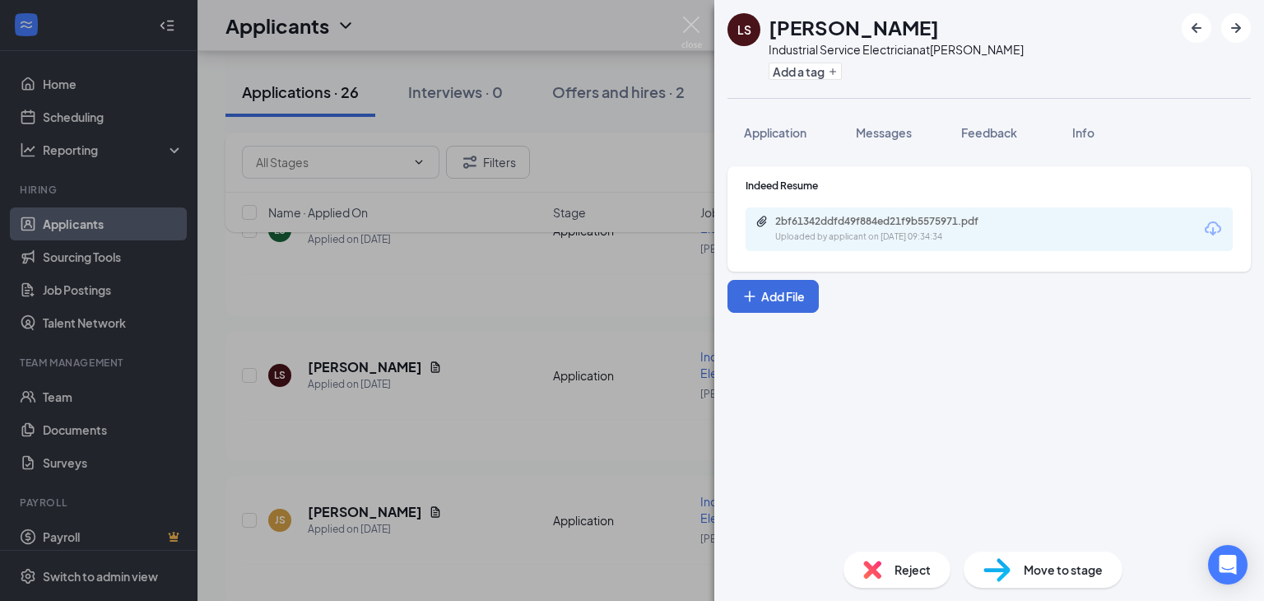
click at [418, 443] on div "LS [PERSON_NAME] Industrial Service Electrician at [GEOGRAPHIC_DATA] Add a tag …" at bounding box center [632, 300] width 1264 height 601
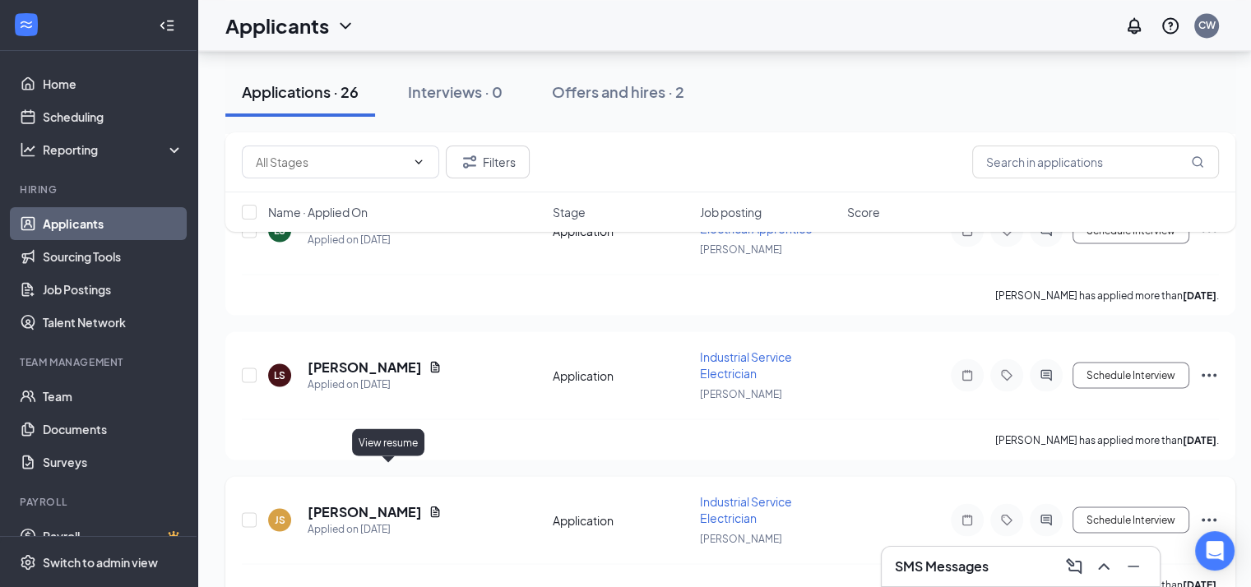
click at [429, 505] on icon "Document" at bounding box center [435, 511] width 13 height 13
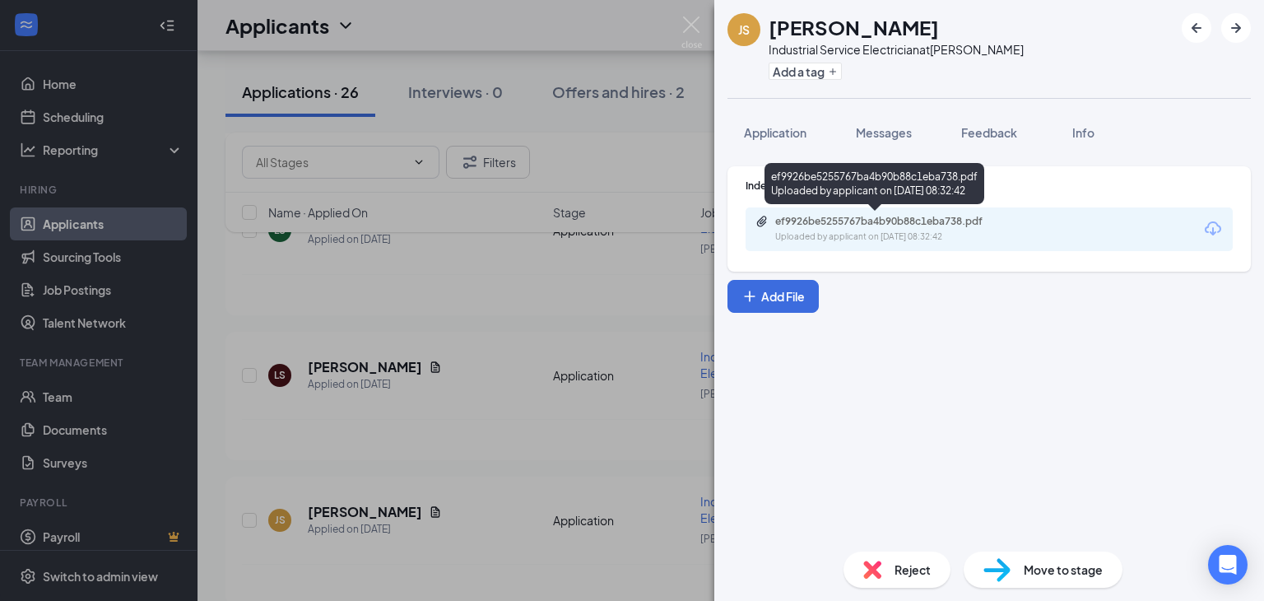
click at [839, 234] on div "Uploaded by applicant on [DATE] 08:32:42" at bounding box center [898, 236] width 247 height 13
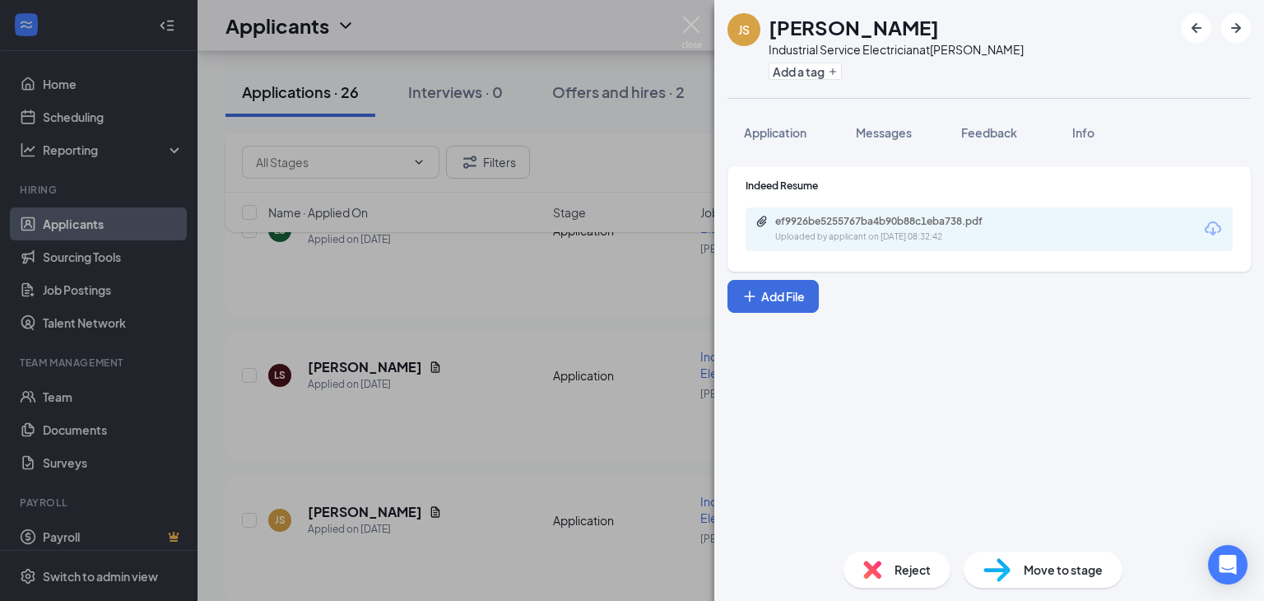
click at [538, 429] on div "JS [PERSON_NAME] Industrial Service Electrician at [GEOGRAPHIC_DATA] Add a tag …" at bounding box center [632, 300] width 1264 height 601
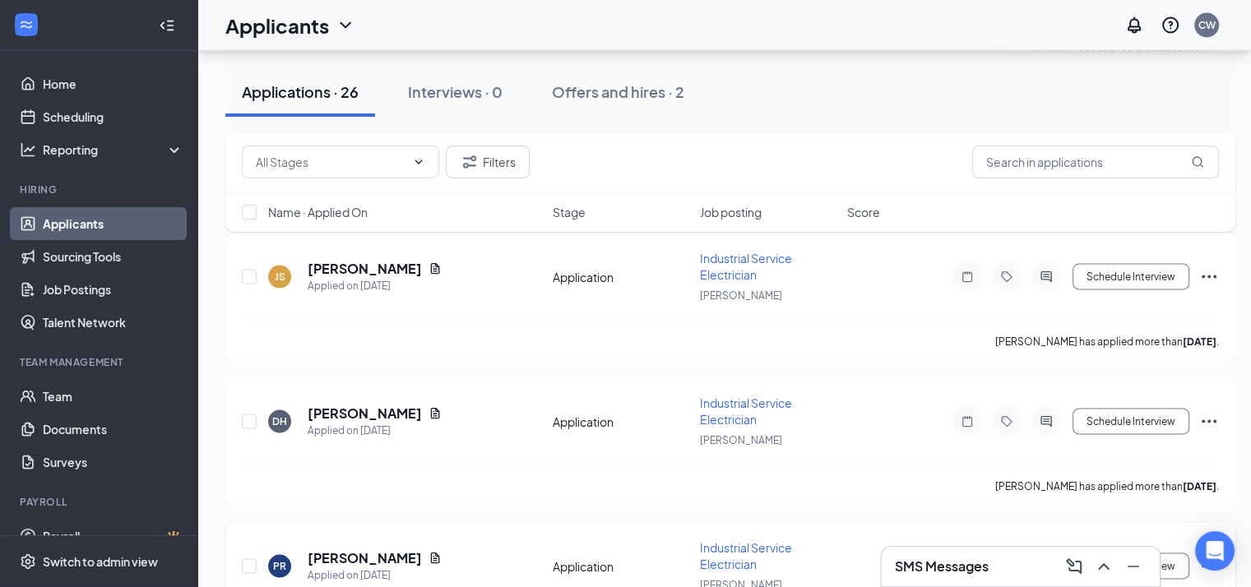
scroll to position [3290, 0]
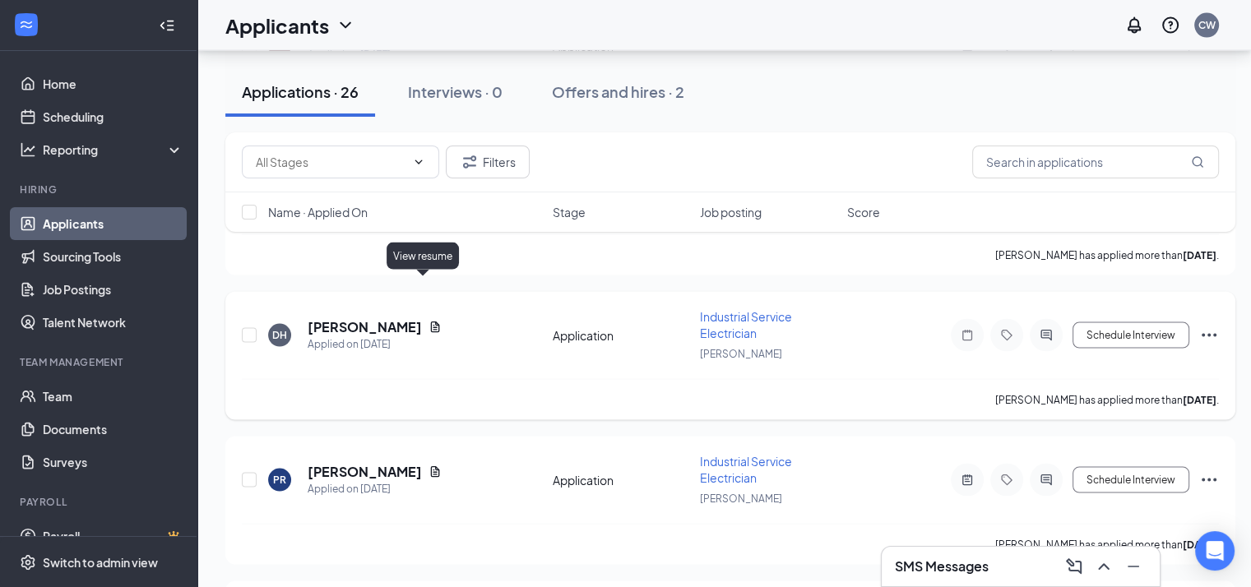
click at [431, 322] on icon "Document" at bounding box center [435, 327] width 9 height 11
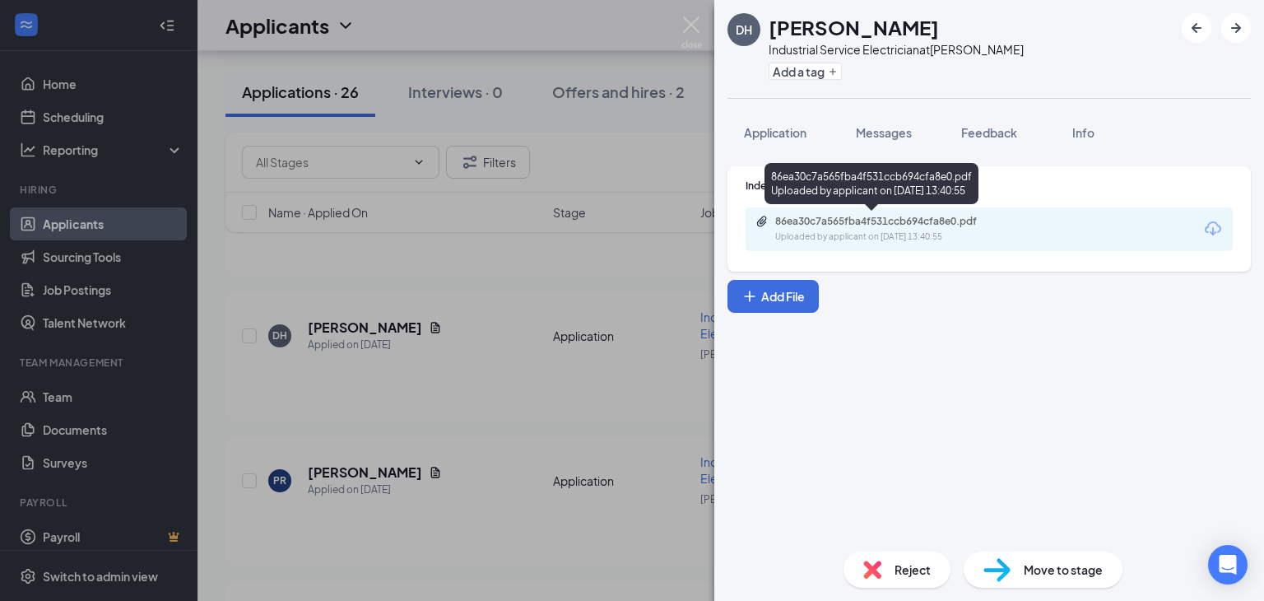
click at [776, 224] on div "86ea30c7a565fba4f531ccb694cfa8e0.pdf" at bounding box center [890, 221] width 230 height 13
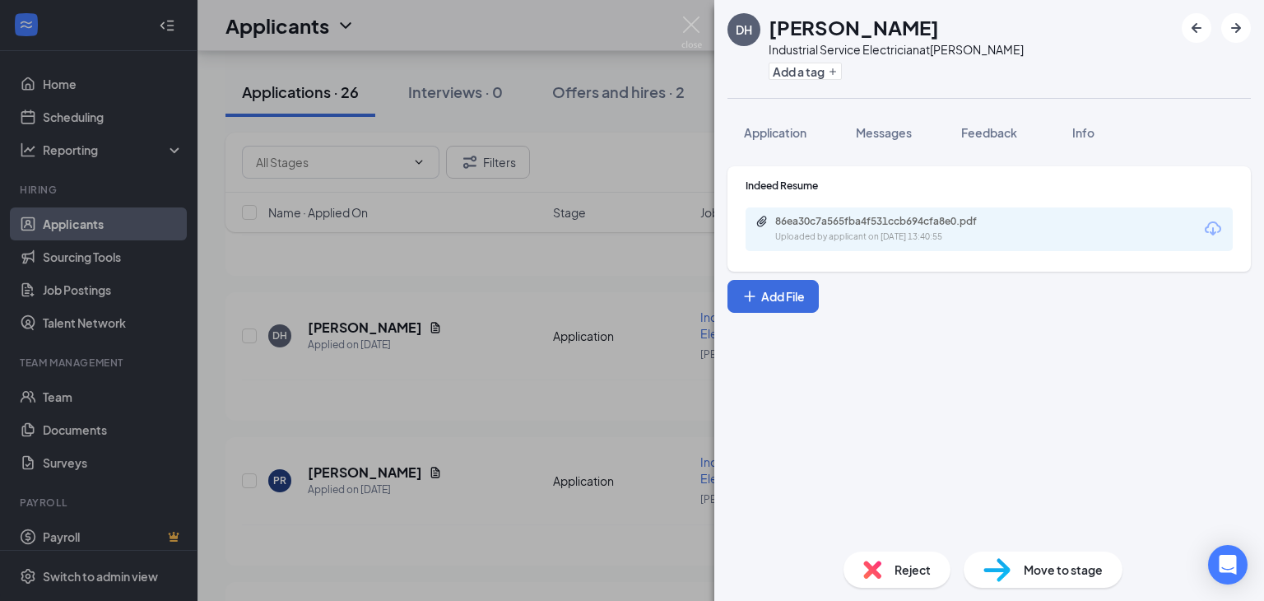
click at [473, 438] on div "DH [PERSON_NAME] Industrial Service Electrician at [GEOGRAPHIC_DATA] Add a tag …" at bounding box center [632, 300] width 1264 height 601
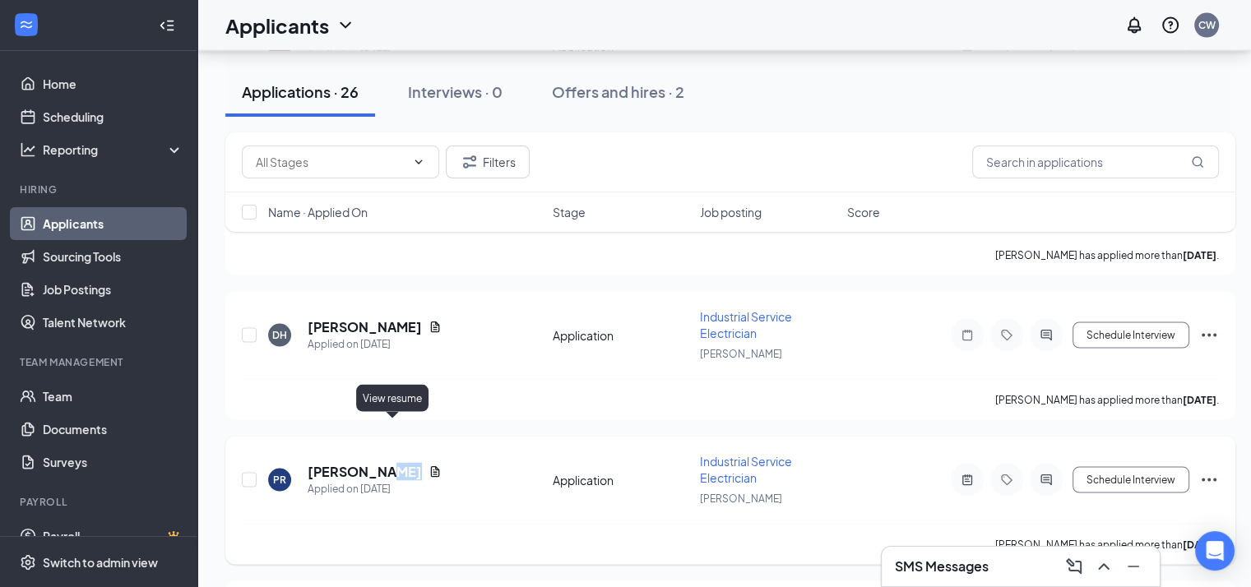
click at [429, 466] on icon "Document" at bounding box center [435, 472] width 13 height 13
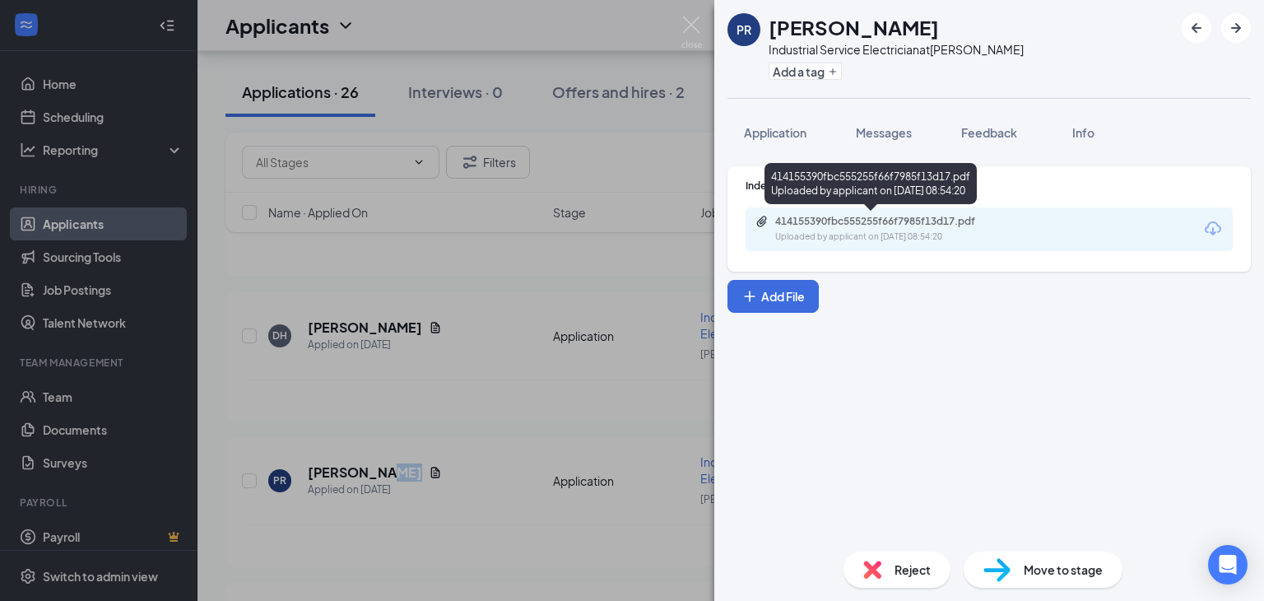
click at [806, 234] on div "Uploaded by applicant on [DATE] 08:54:20" at bounding box center [898, 236] width 247 height 13
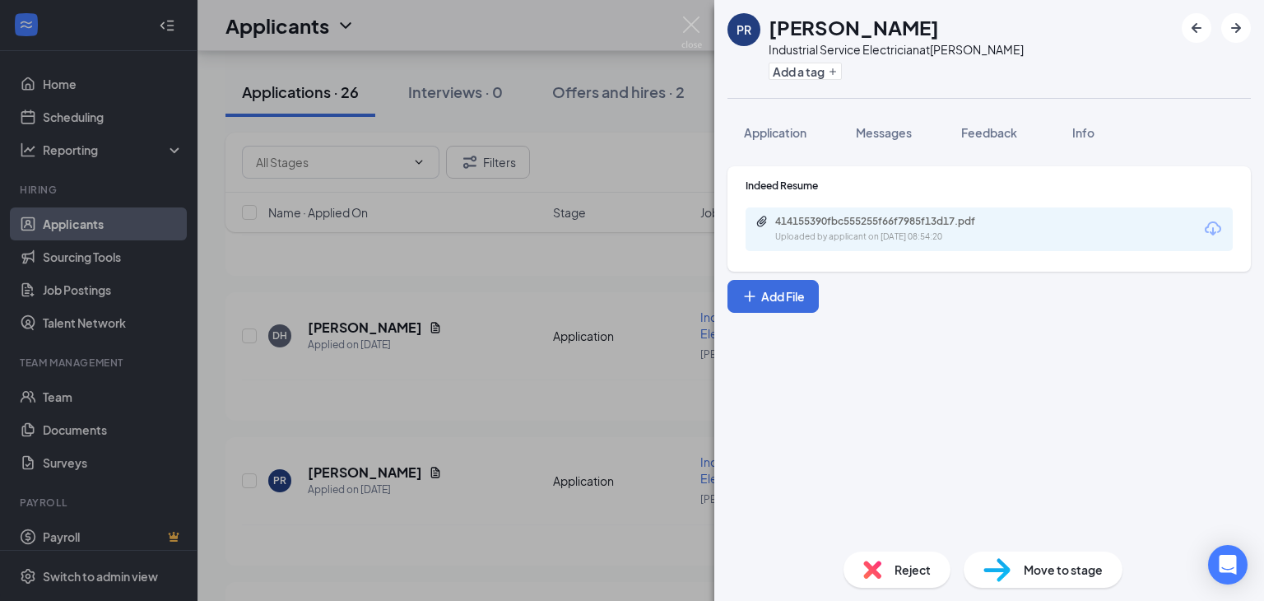
click at [443, 429] on div "PR [PERSON_NAME] Industrial Service Electrician at [GEOGRAPHIC_DATA] Add a tag …" at bounding box center [632, 300] width 1264 height 601
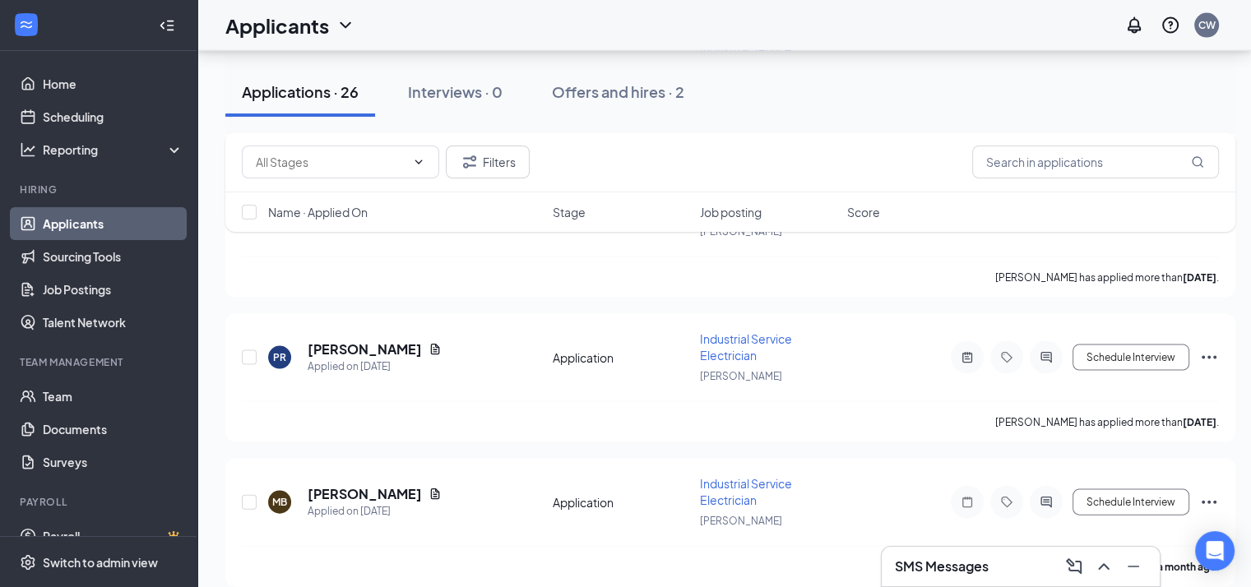
scroll to position [3530, 0]
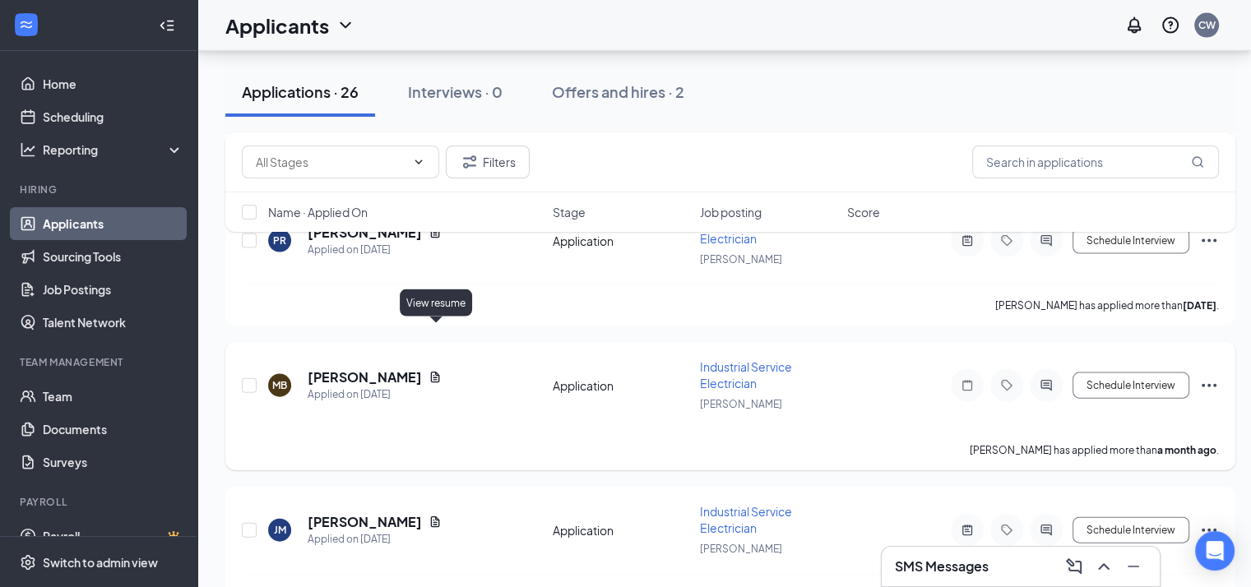
click at [434, 371] on icon "Document" at bounding box center [435, 377] width 13 height 13
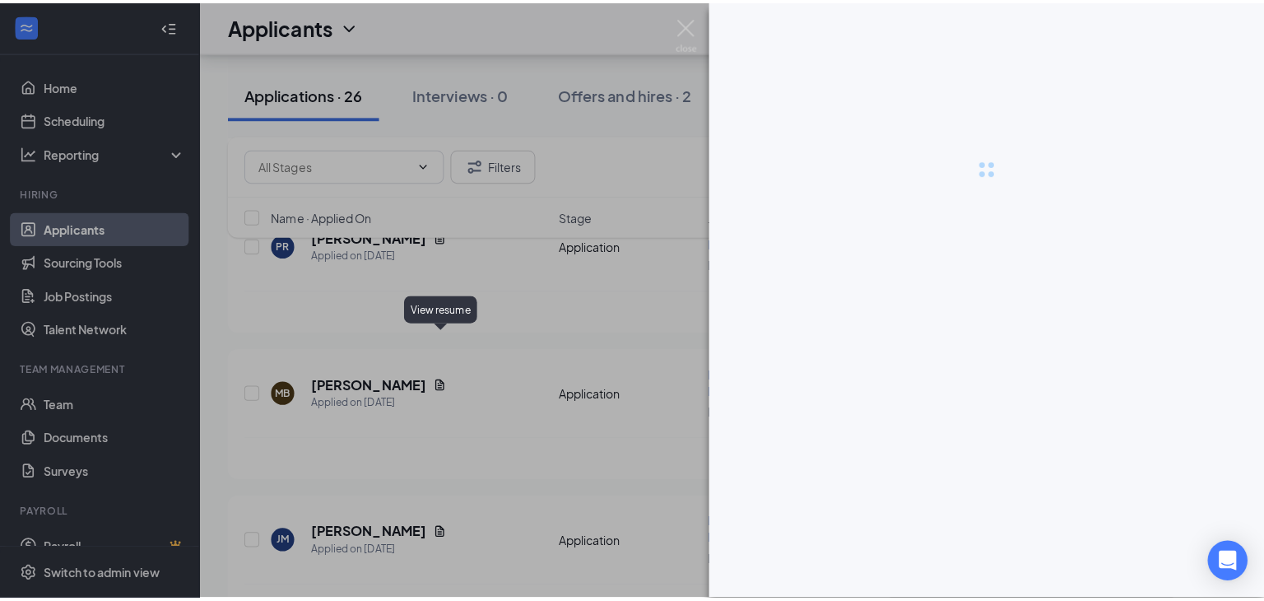
scroll to position [3517, 0]
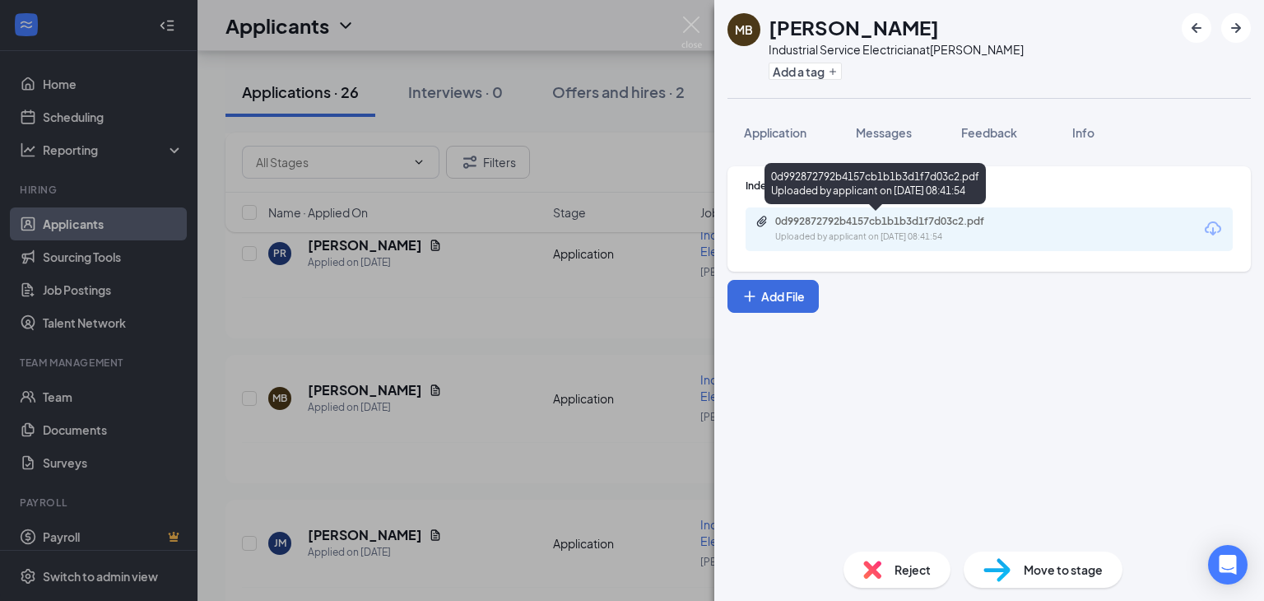
click at [805, 224] on div "0d992872792b4157cb1b1b3d1f7d03c2.pdf" at bounding box center [890, 221] width 230 height 13
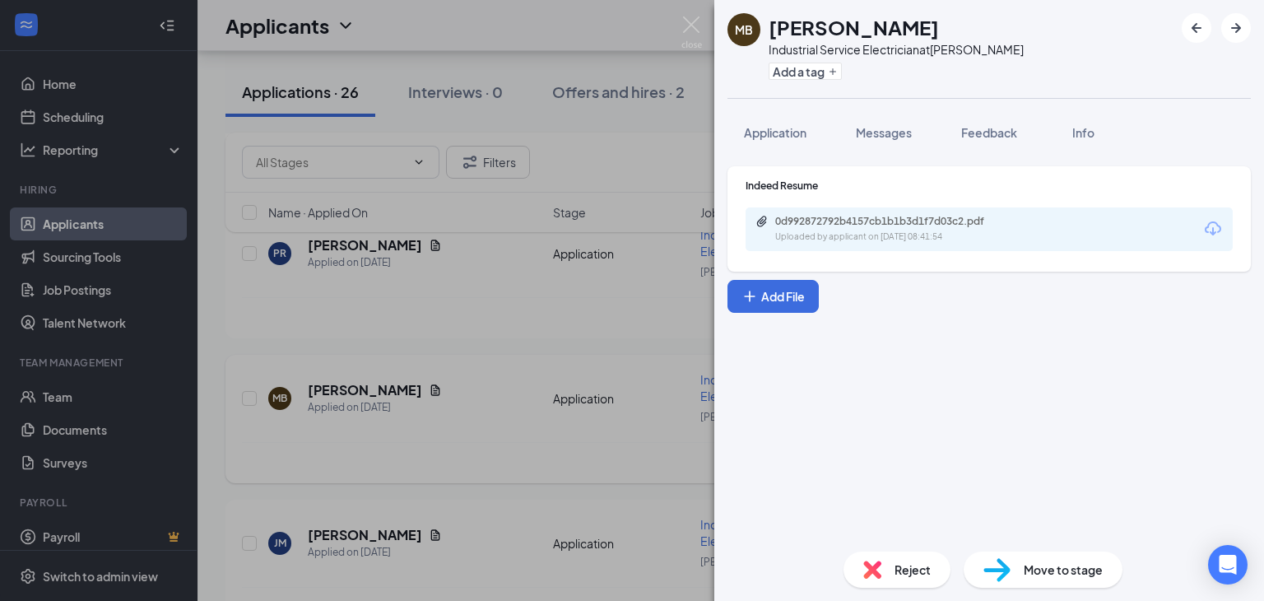
drag, startPoint x: 483, startPoint y: 336, endPoint x: 435, endPoint y: 414, distance: 90.9
click at [482, 336] on div "MB [PERSON_NAME] Industrial Service Electrician at [GEOGRAPHIC_DATA] Add a tag …" at bounding box center [632, 300] width 1264 height 601
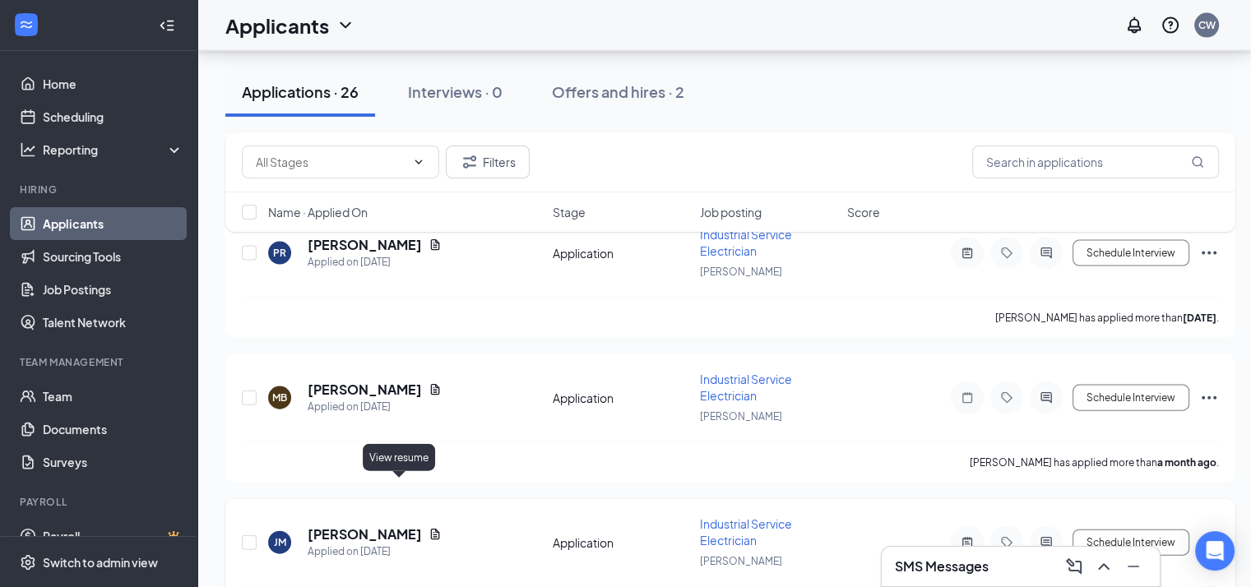
click at [429, 528] on icon "Document" at bounding box center [435, 534] width 13 height 13
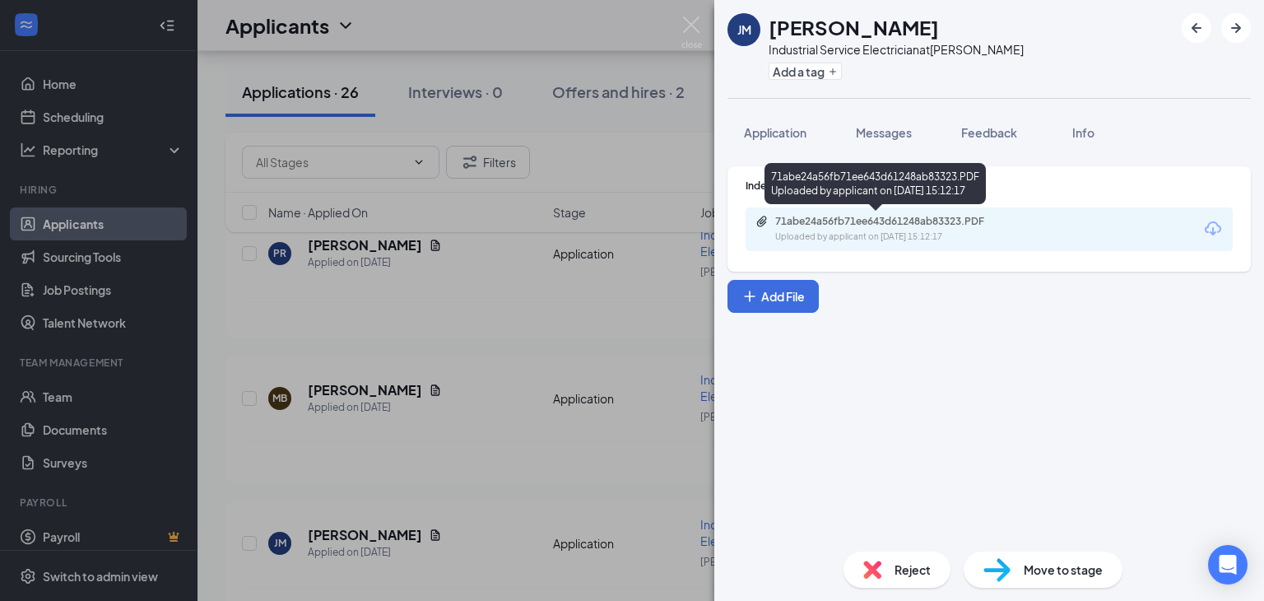
click at [863, 221] on div "71abe24a56fb71ee643d61248ab83323.PDF" at bounding box center [890, 221] width 230 height 13
